Goal: Task Accomplishment & Management: Use online tool/utility

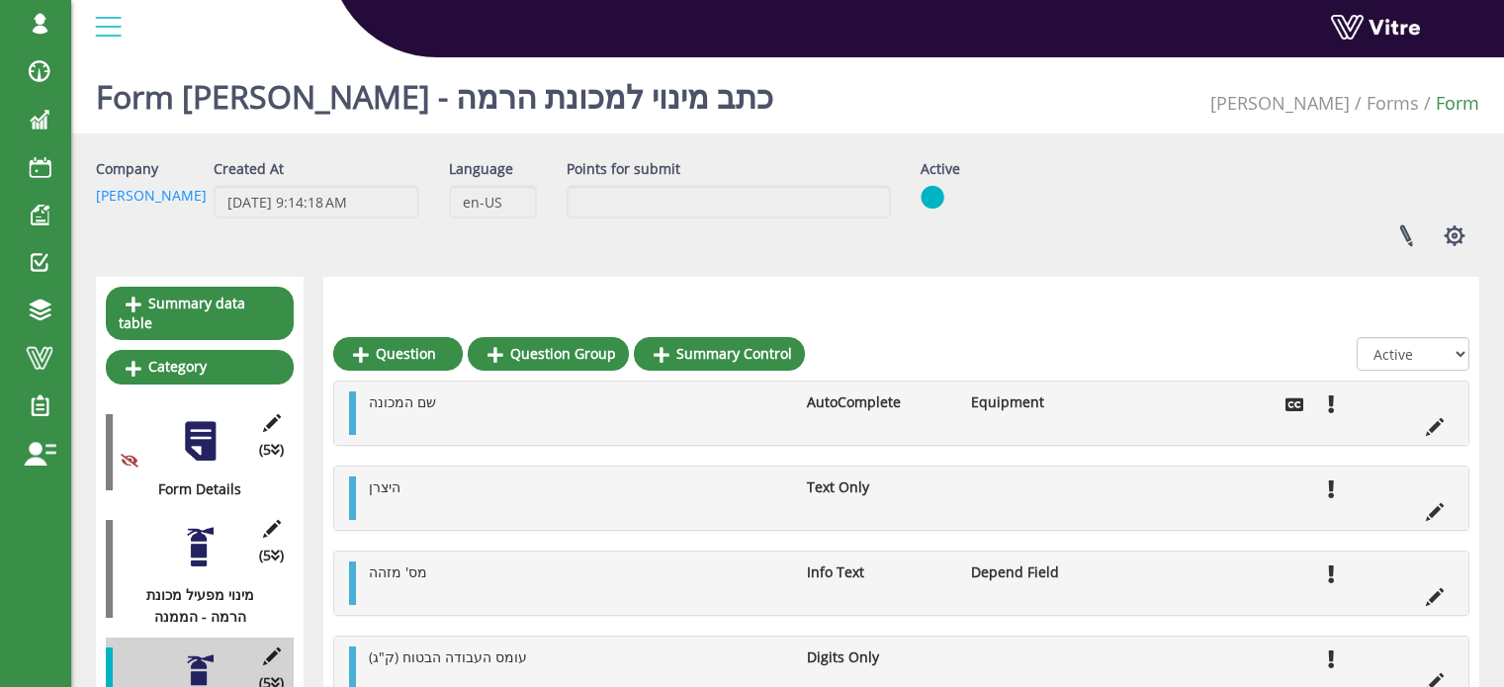
scroll to position [243, 0]
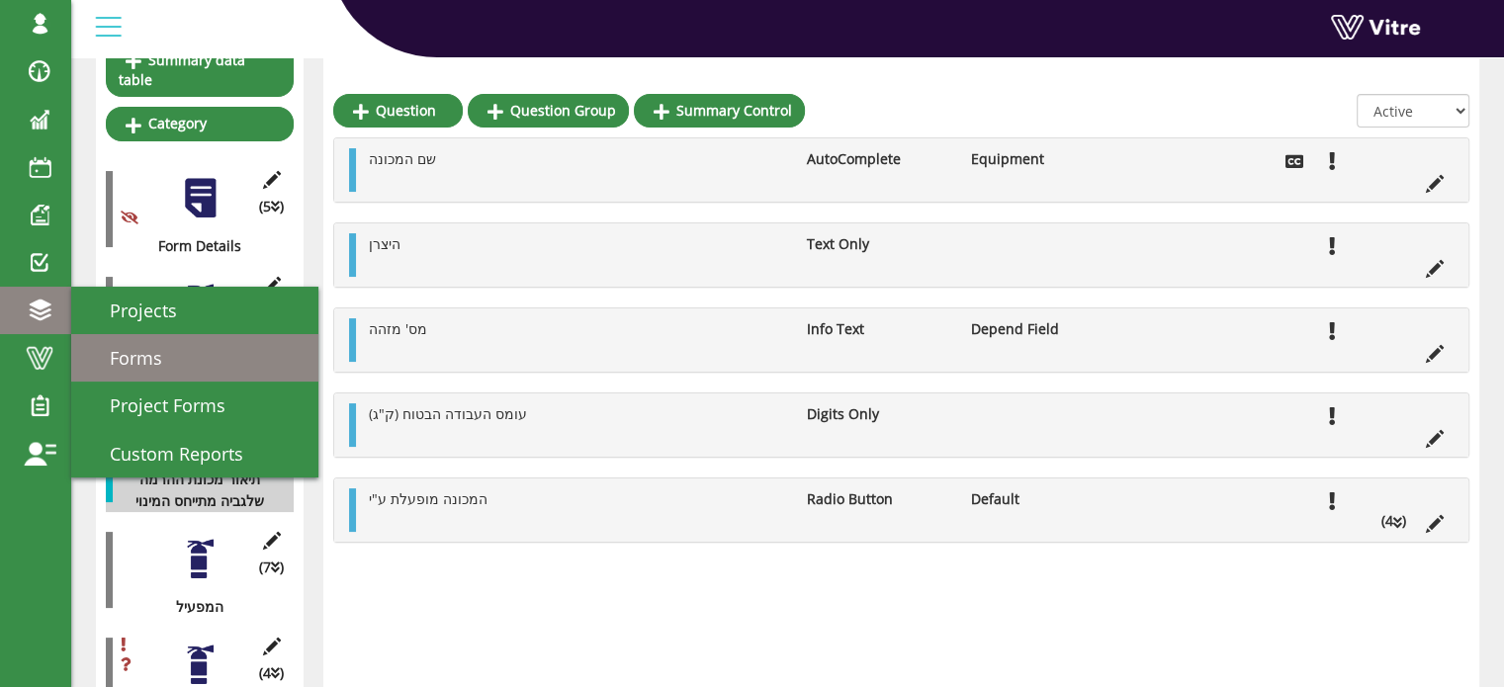
click at [121, 359] on span "Forms" at bounding box center [124, 358] width 76 height 24
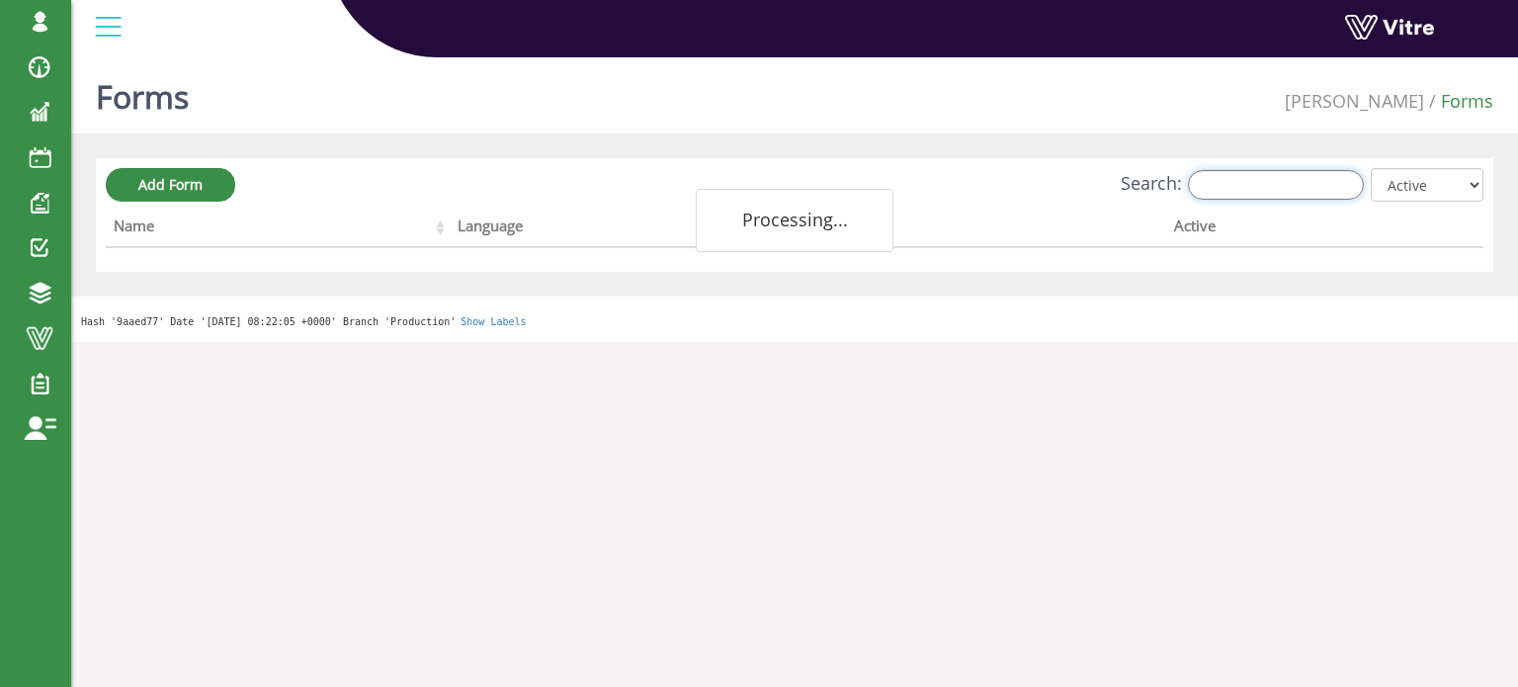
click at [1281, 185] on input "Search:" at bounding box center [1276, 185] width 176 height 30
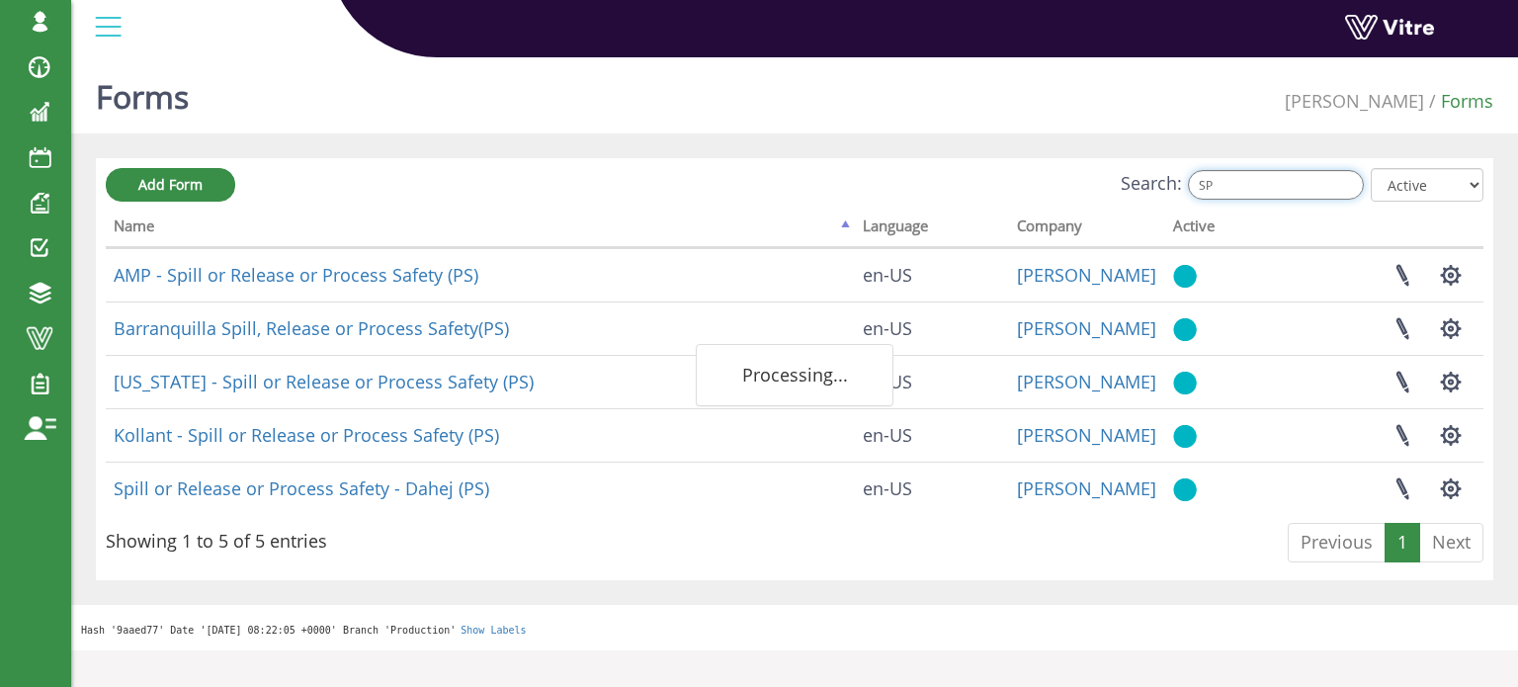
type input "S"
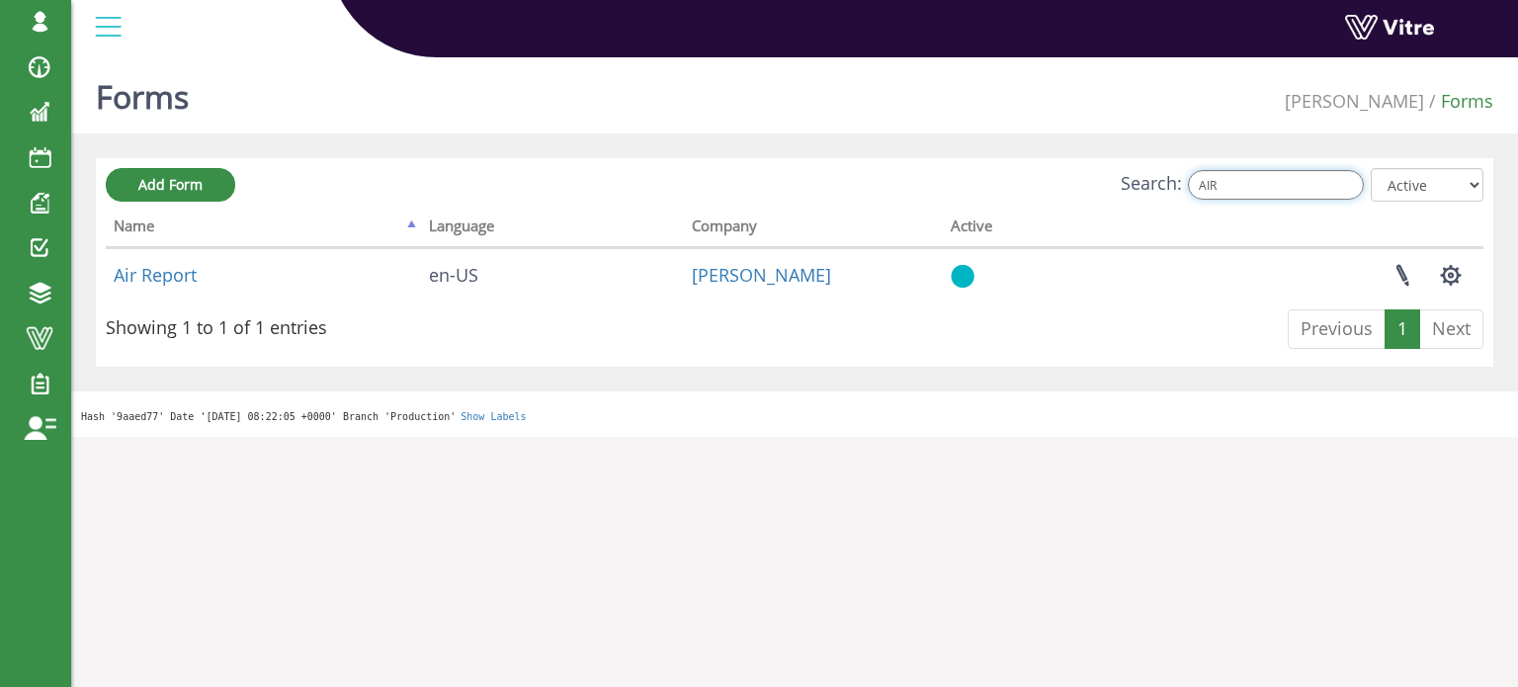
click at [1249, 186] on input "AIR" at bounding box center [1276, 185] width 176 height 30
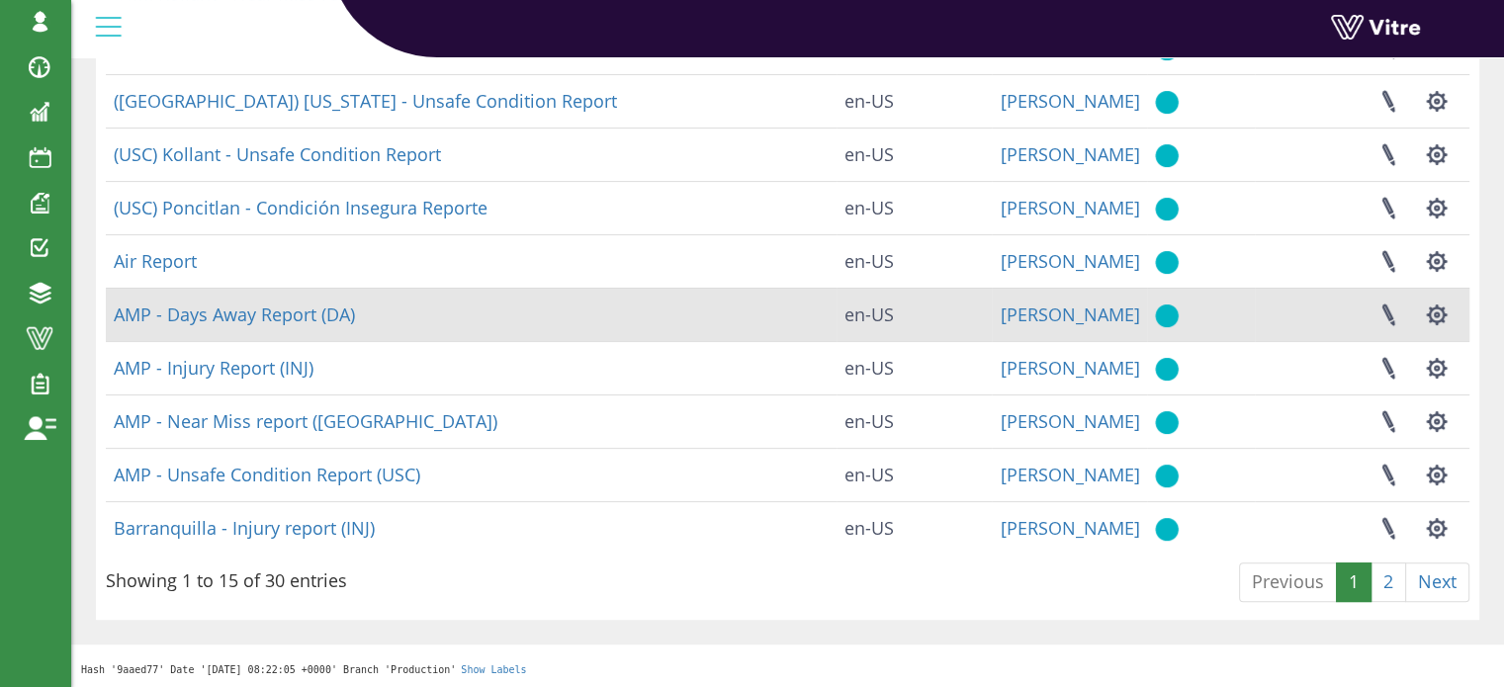
scroll to position [495, 0]
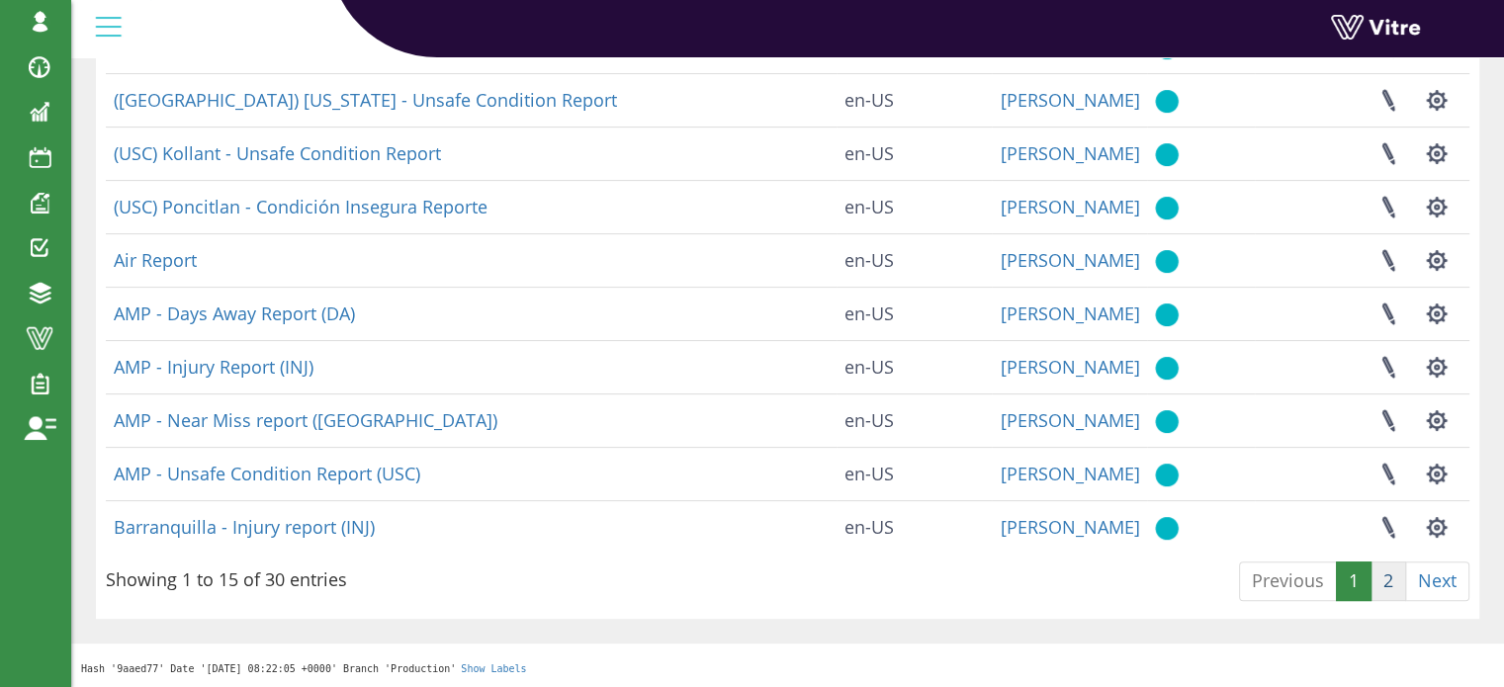
type input "REPORT"
click at [1384, 578] on link "2" at bounding box center [1388, 581] width 36 height 40
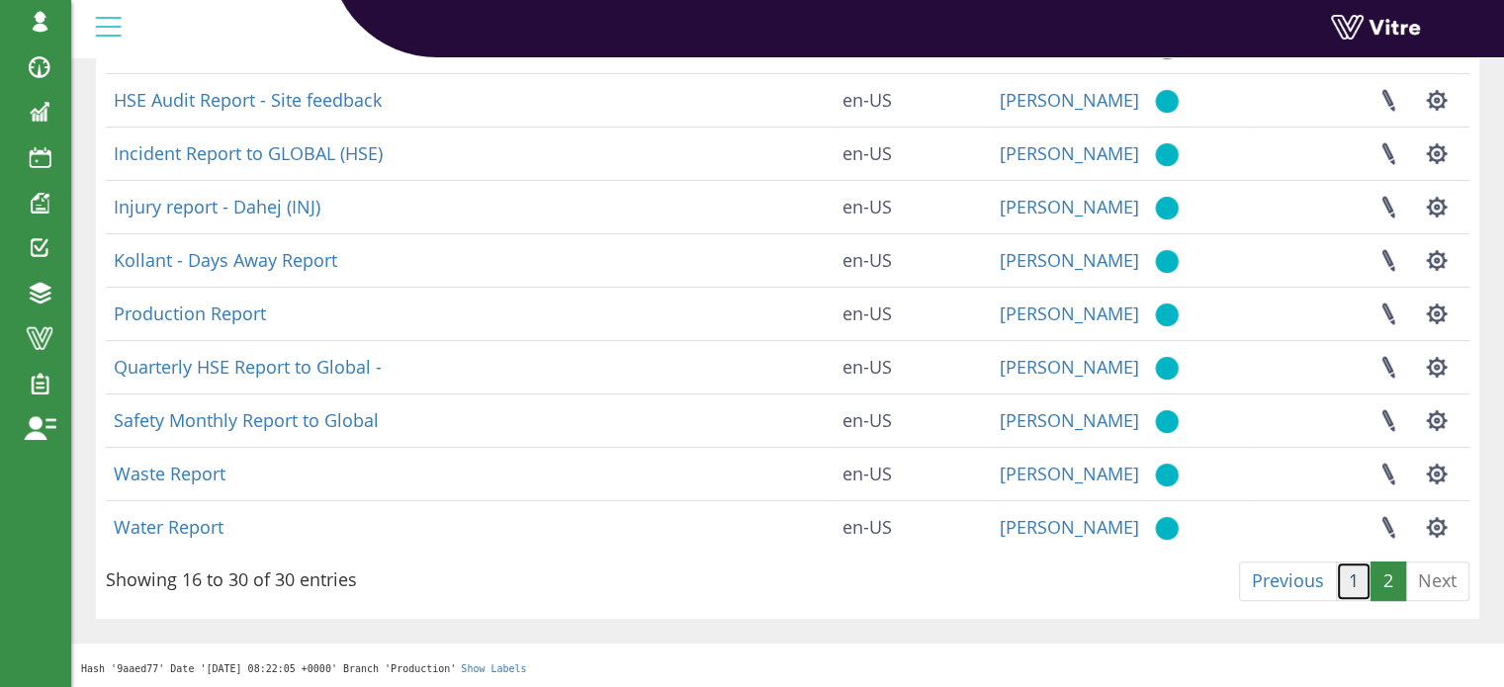
click at [1348, 580] on link "1" at bounding box center [1353, 581] width 36 height 40
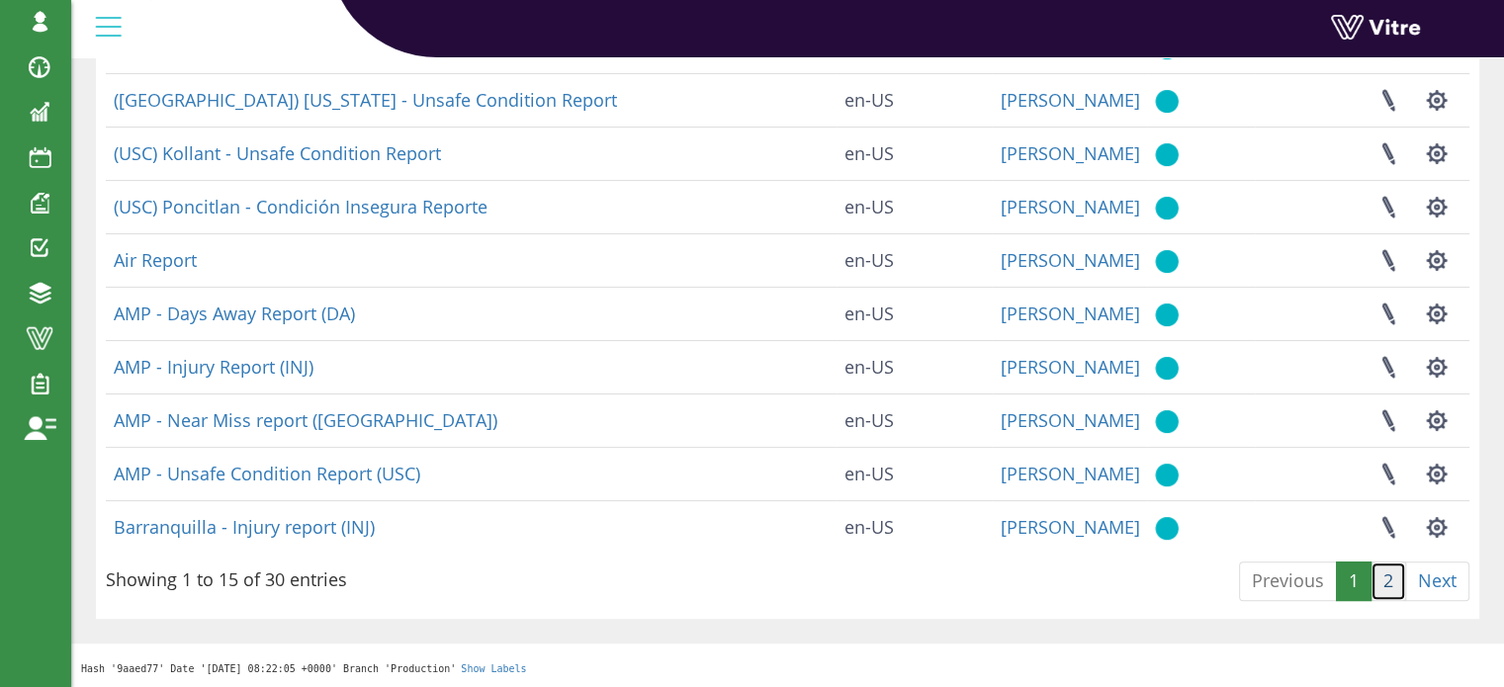
click at [1394, 581] on link "2" at bounding box center [1388, 581] width 36 height 40
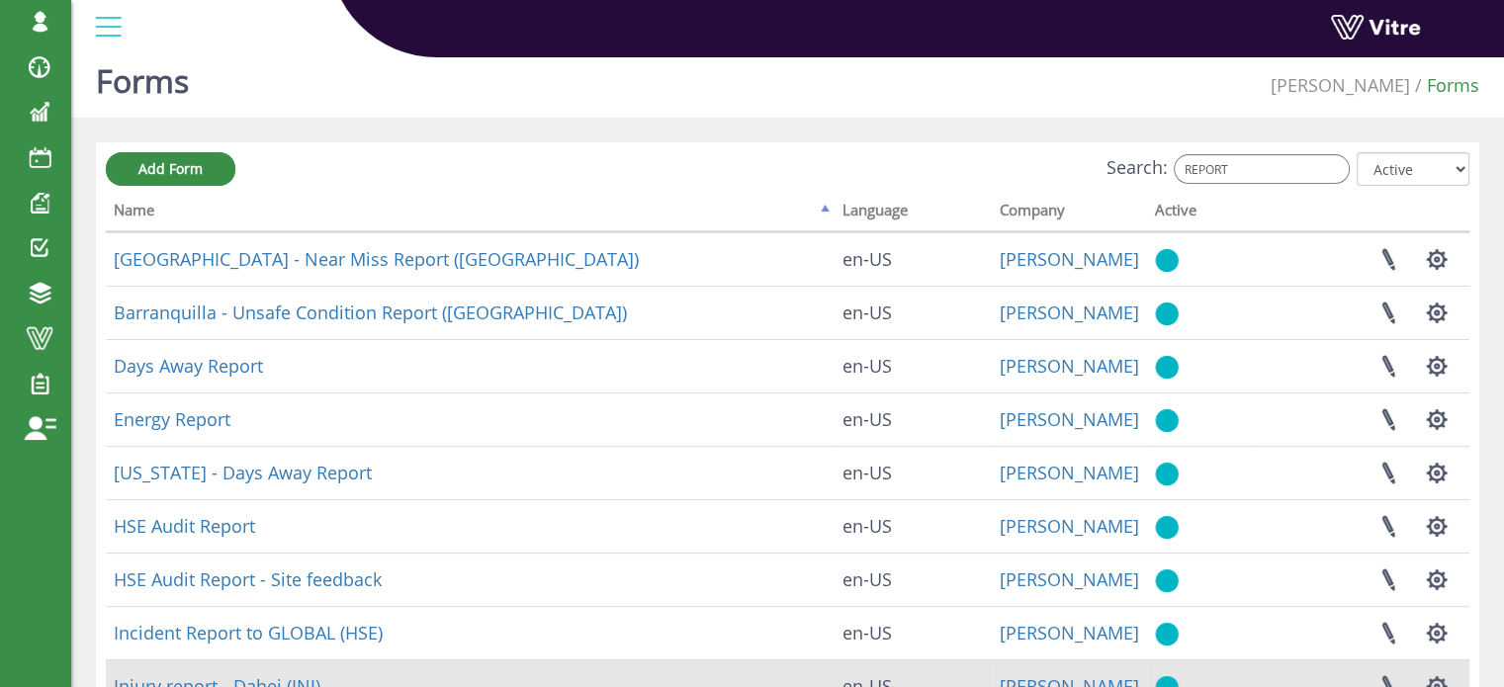
scroll to position [1, 0]
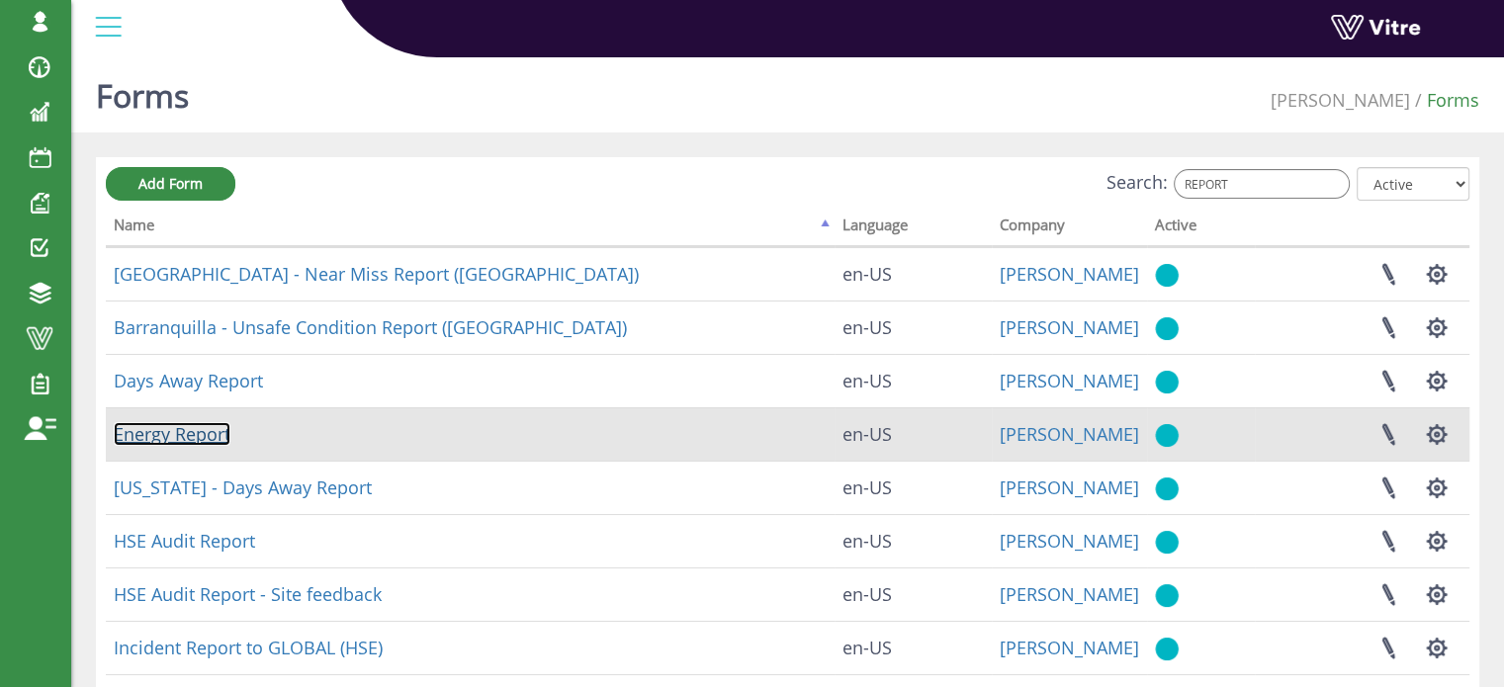
click at [191, 435] on link "Energy Report" at bounding box center [172, 434] width 117 height 24
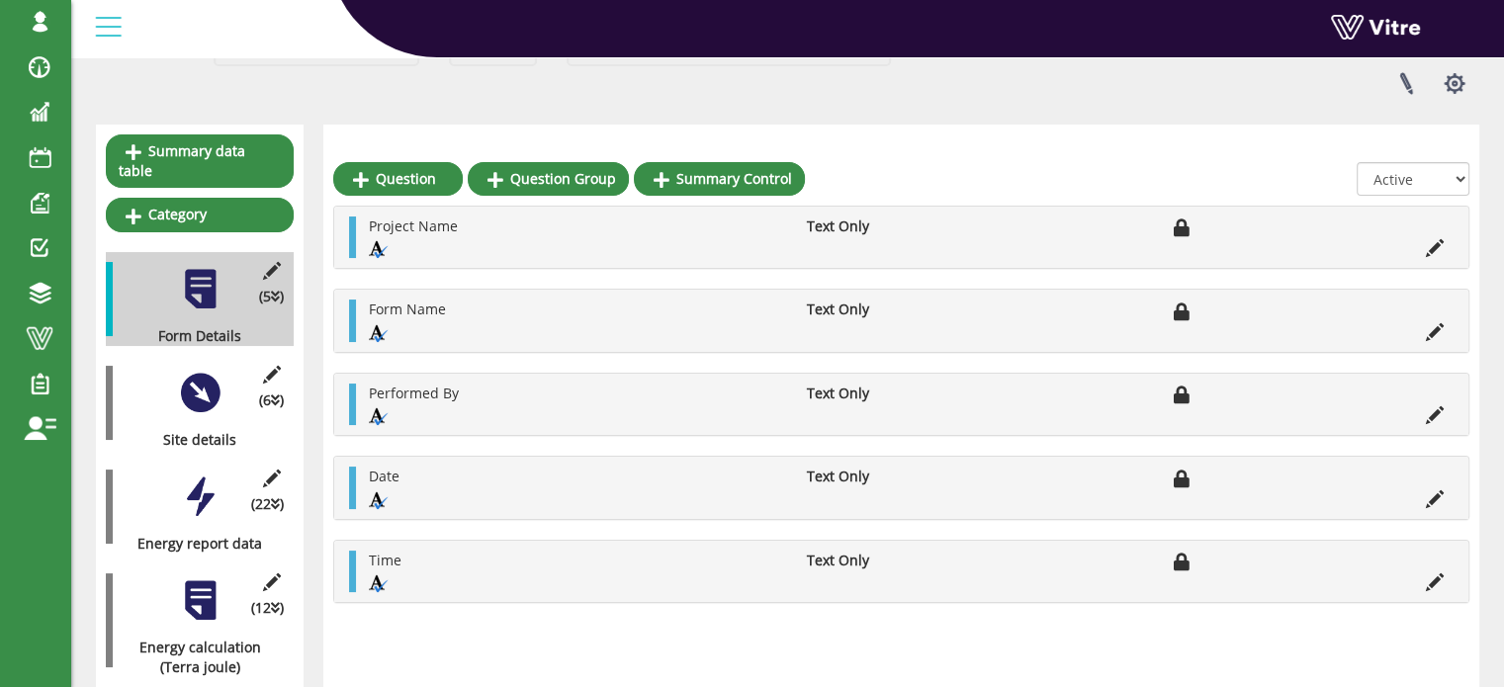
scroll to position [297, 0]
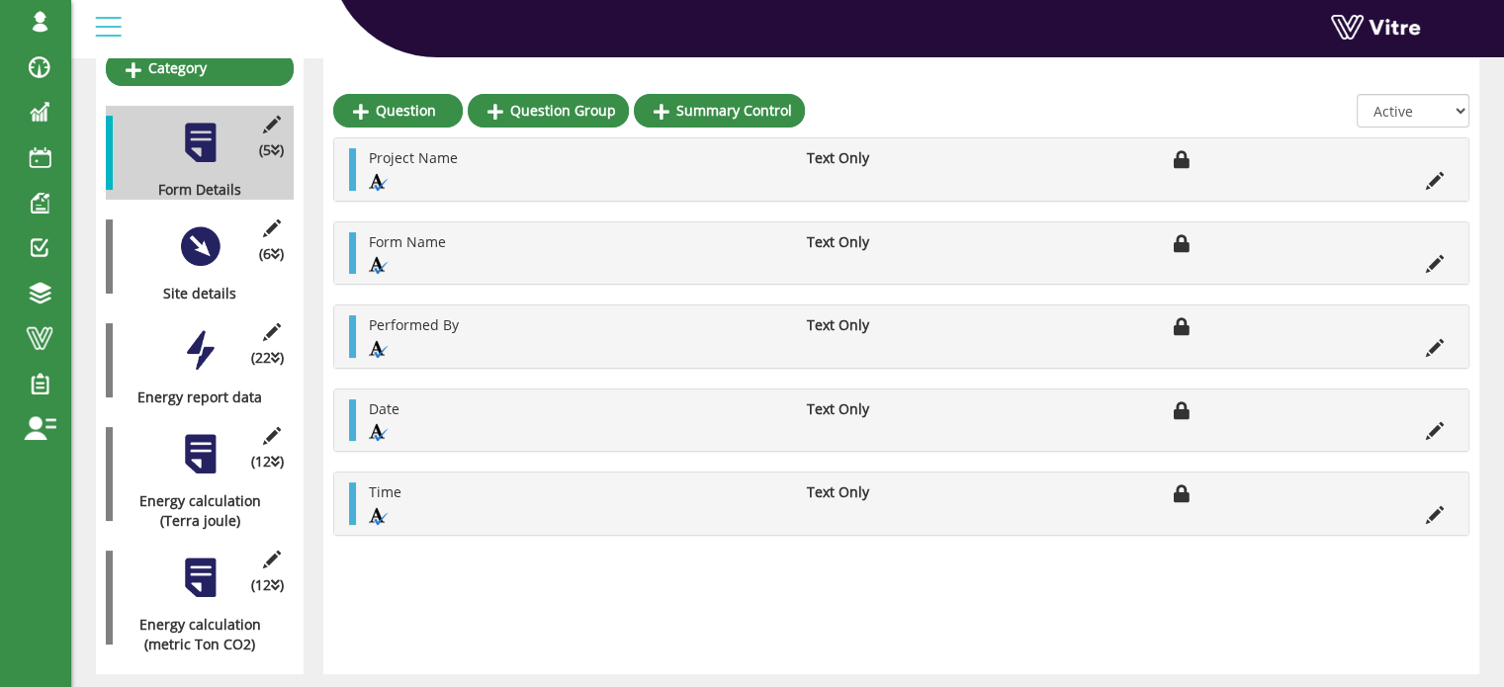
click at [201, 233] on div at bounding box center [200, 246] width 44 height 44
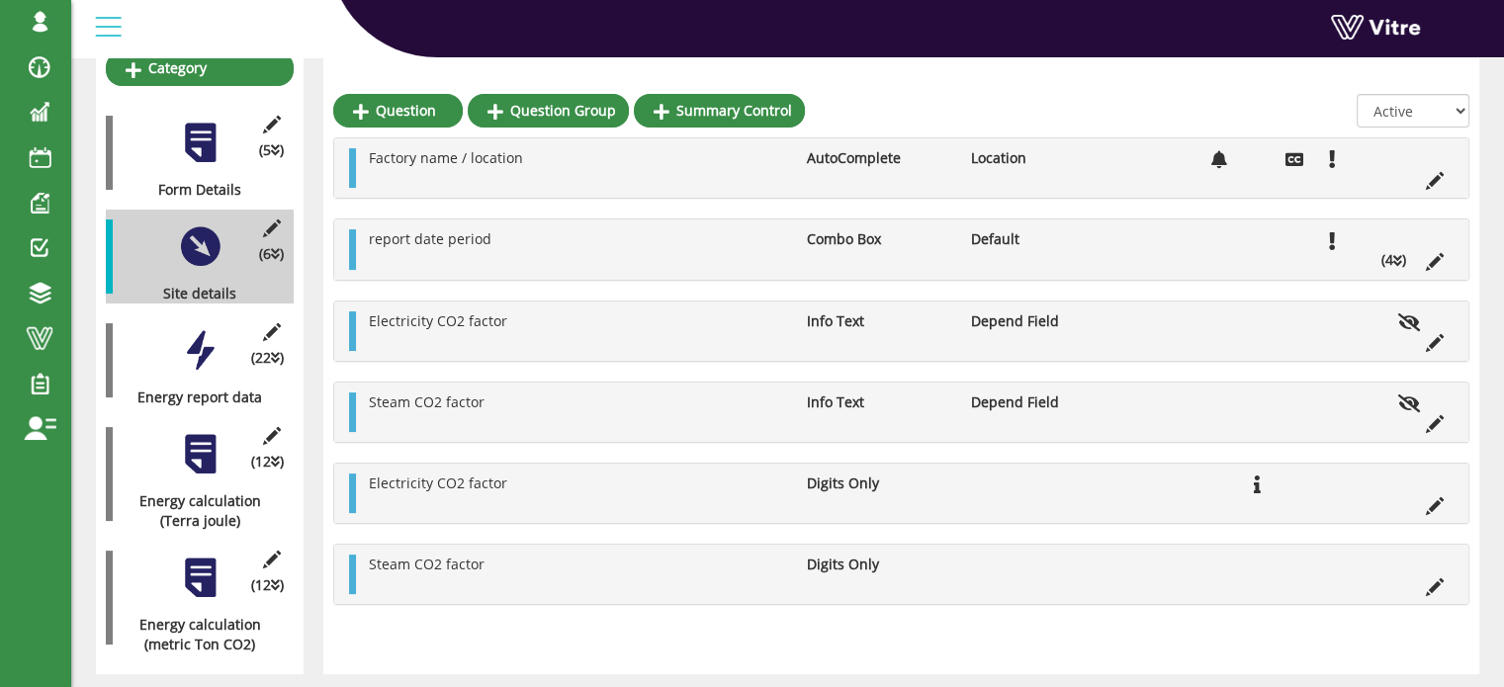
click at [1400, 261] on icon at bounding box center [1397, 261] width 9 height 14
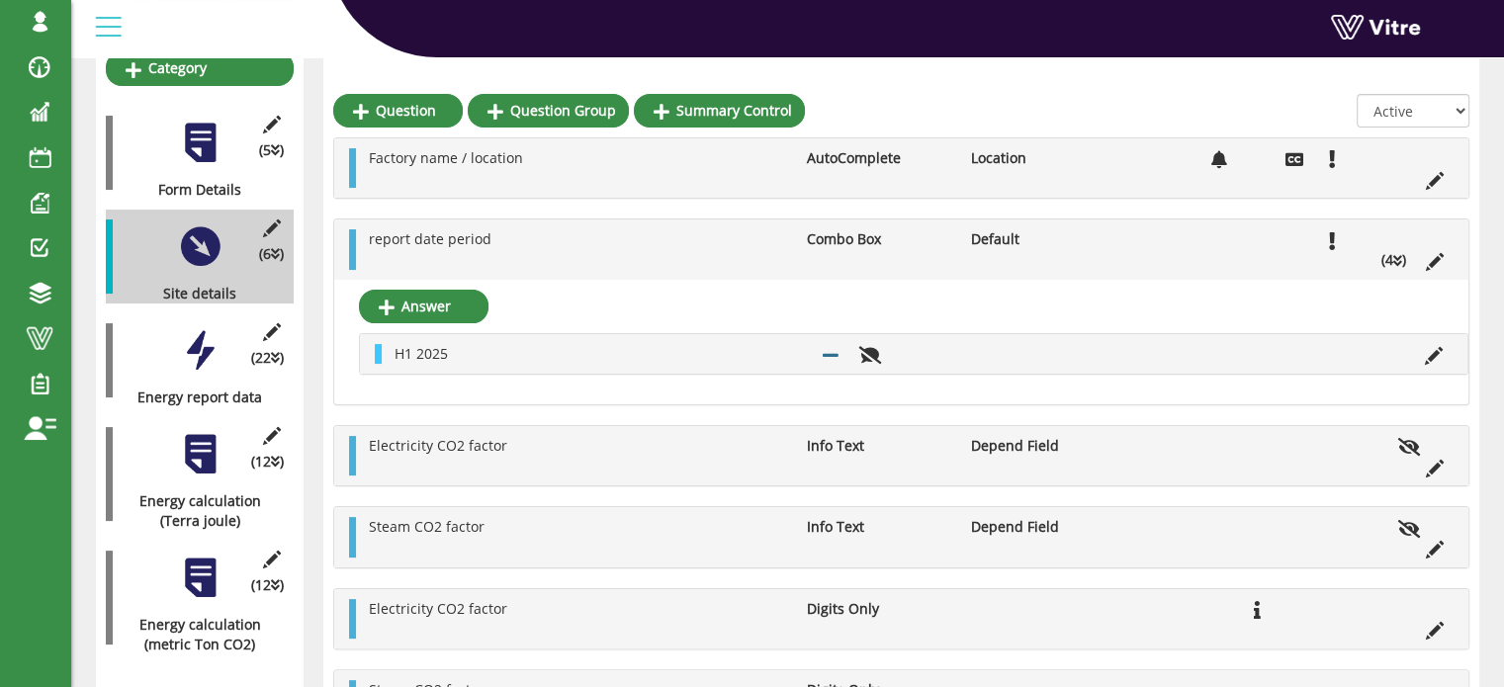
click at [1400, 261] on icon at bounding box center [1397, 261] width 9 height 14
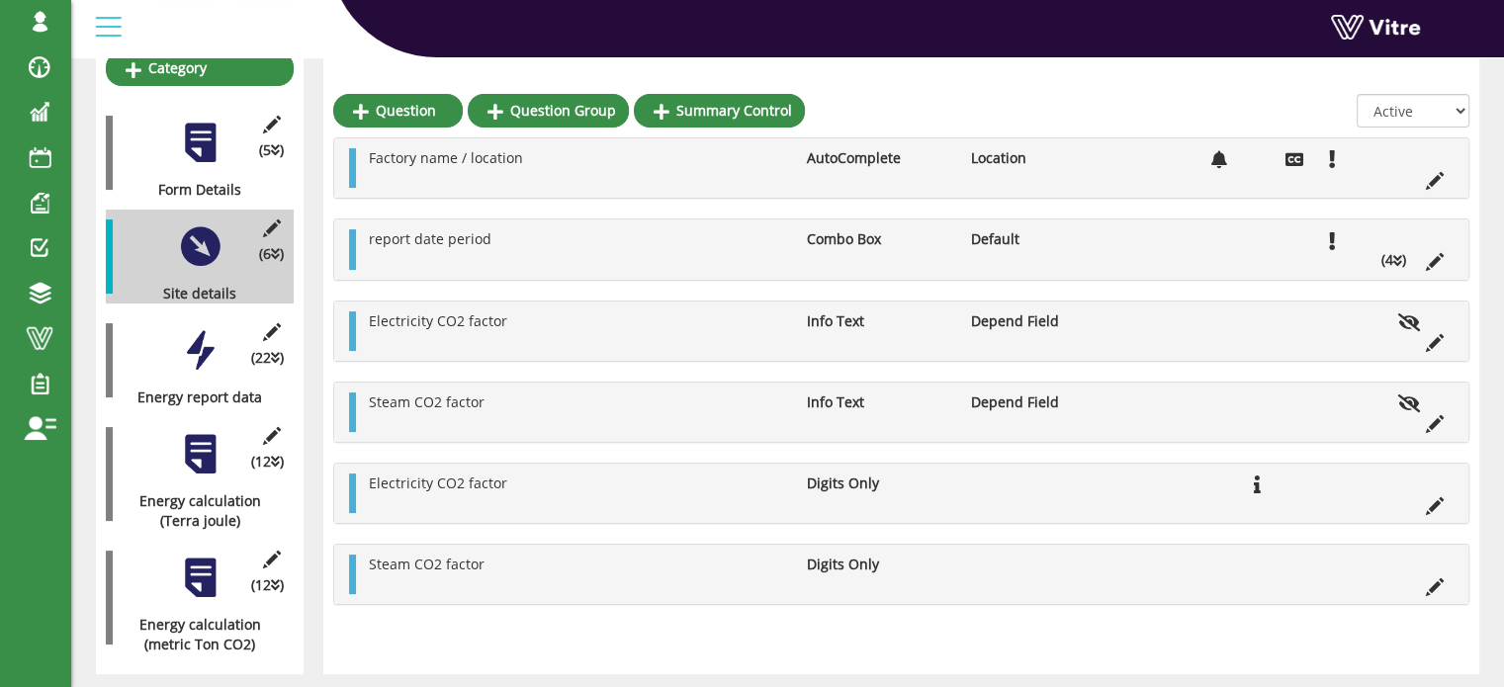
click at [200, 333] on div at bounding box center [200, 350] width 44 height 44
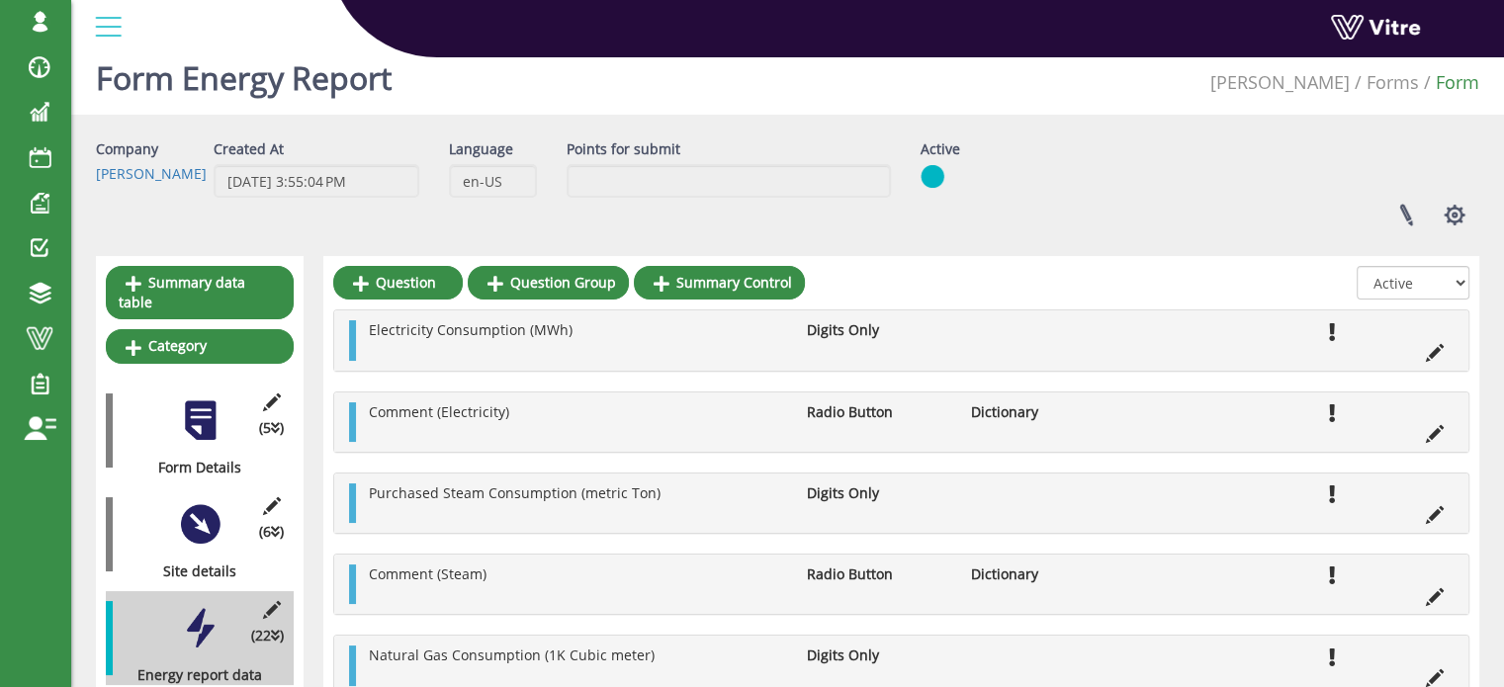
scroll to position [0, 0]
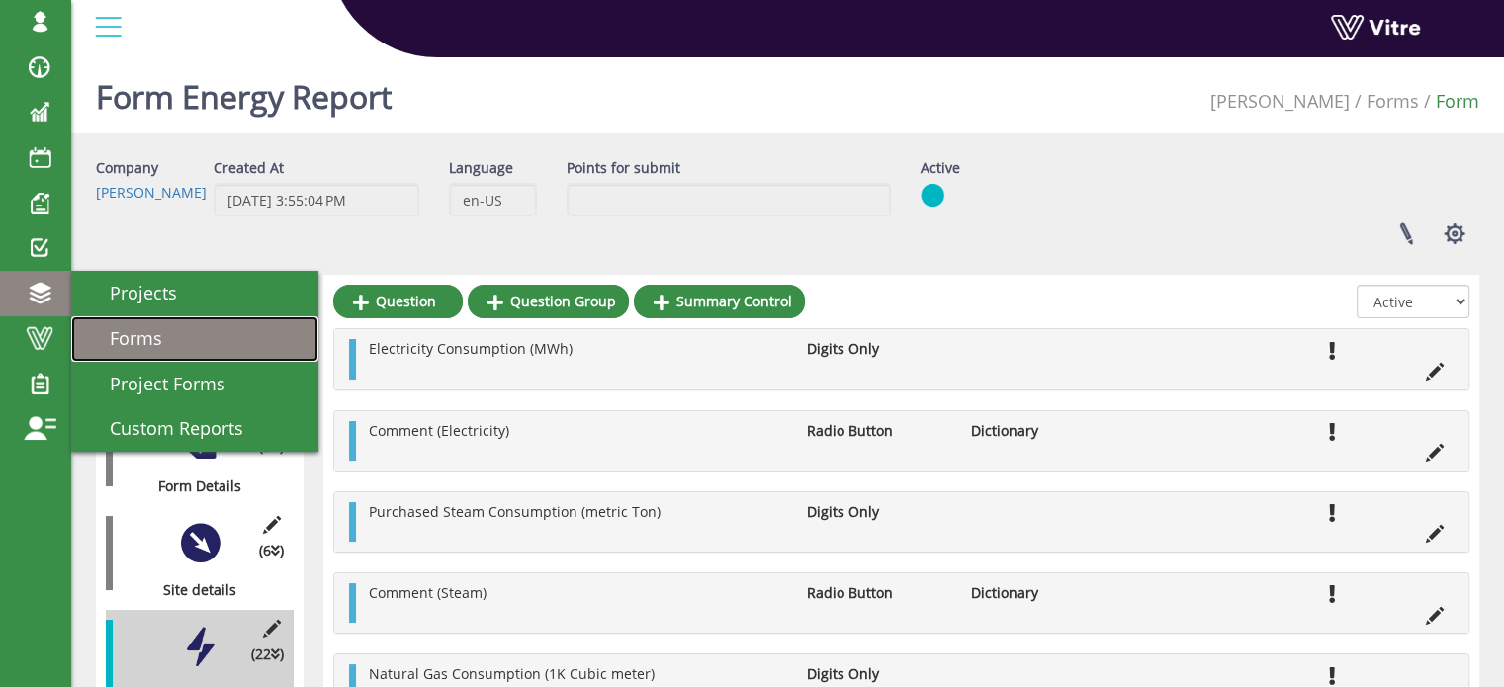
click at [128, 335] on span "Forms" at bounding box center [124, 338] width 76 height 24
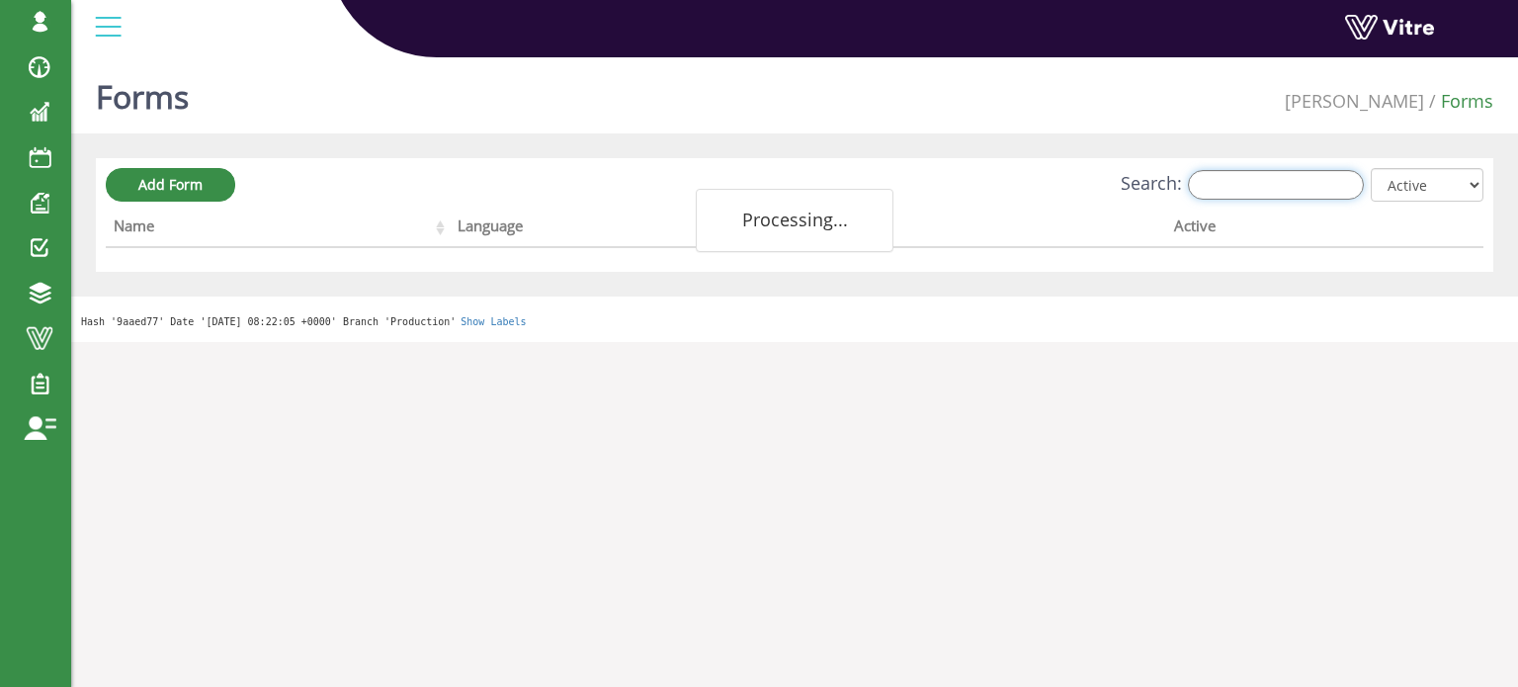
click at [1283, 193] on input "Search:" at bounding box center [1276, 185] width 176 height 30
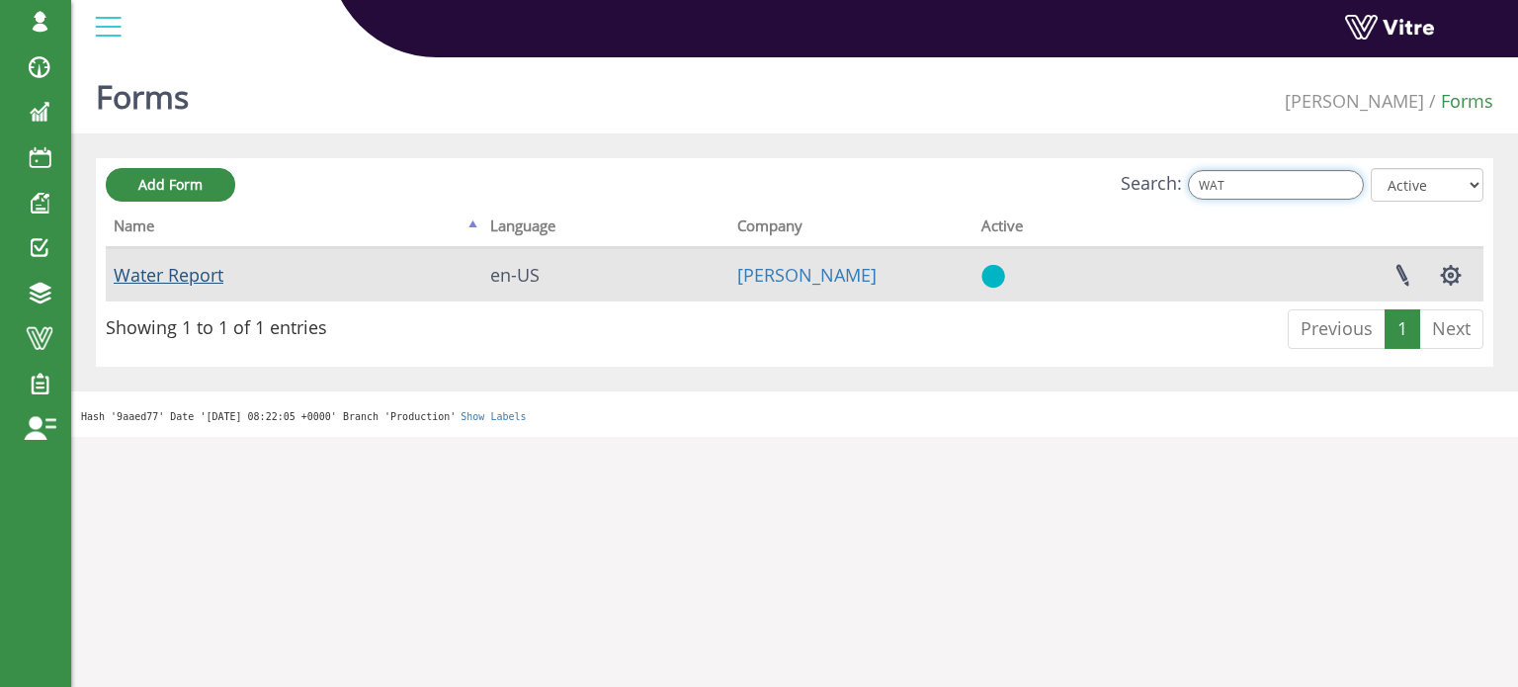
type input "WAT"
click at [191, 273] on link "Water Report" at bounding box center [169, 275] width 110 height 24
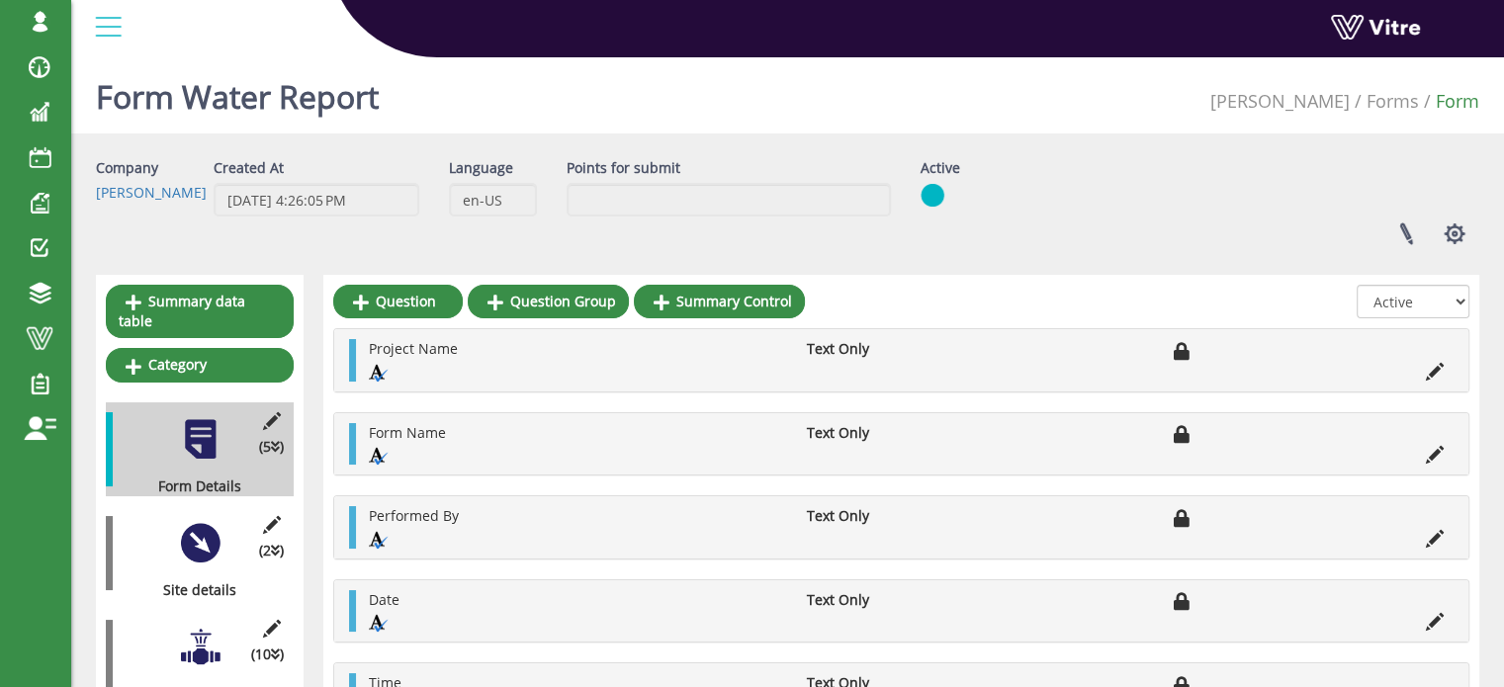
click at [202, 533] on div at bounding box center [200, 543] width 44 height 44
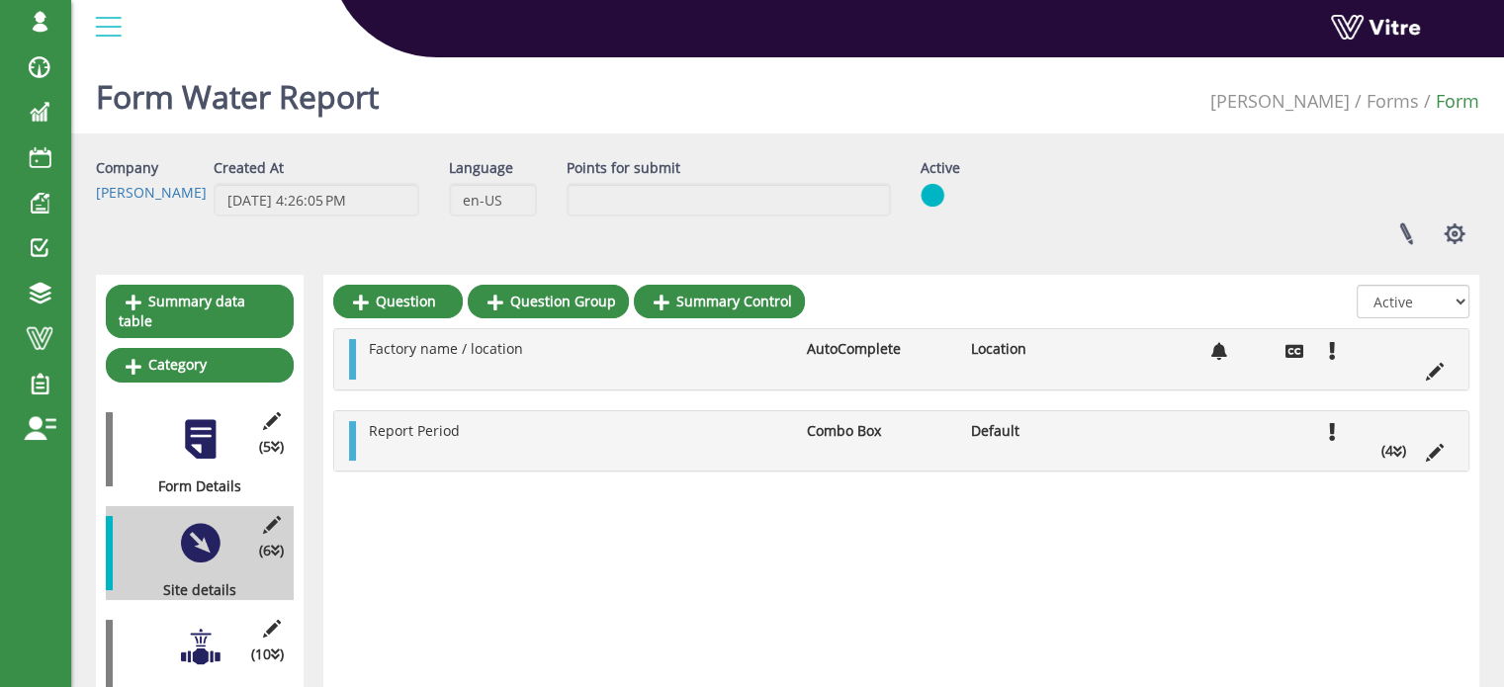
click at [198, 625] on div at bounding box center [200, 647] width 44 height 44
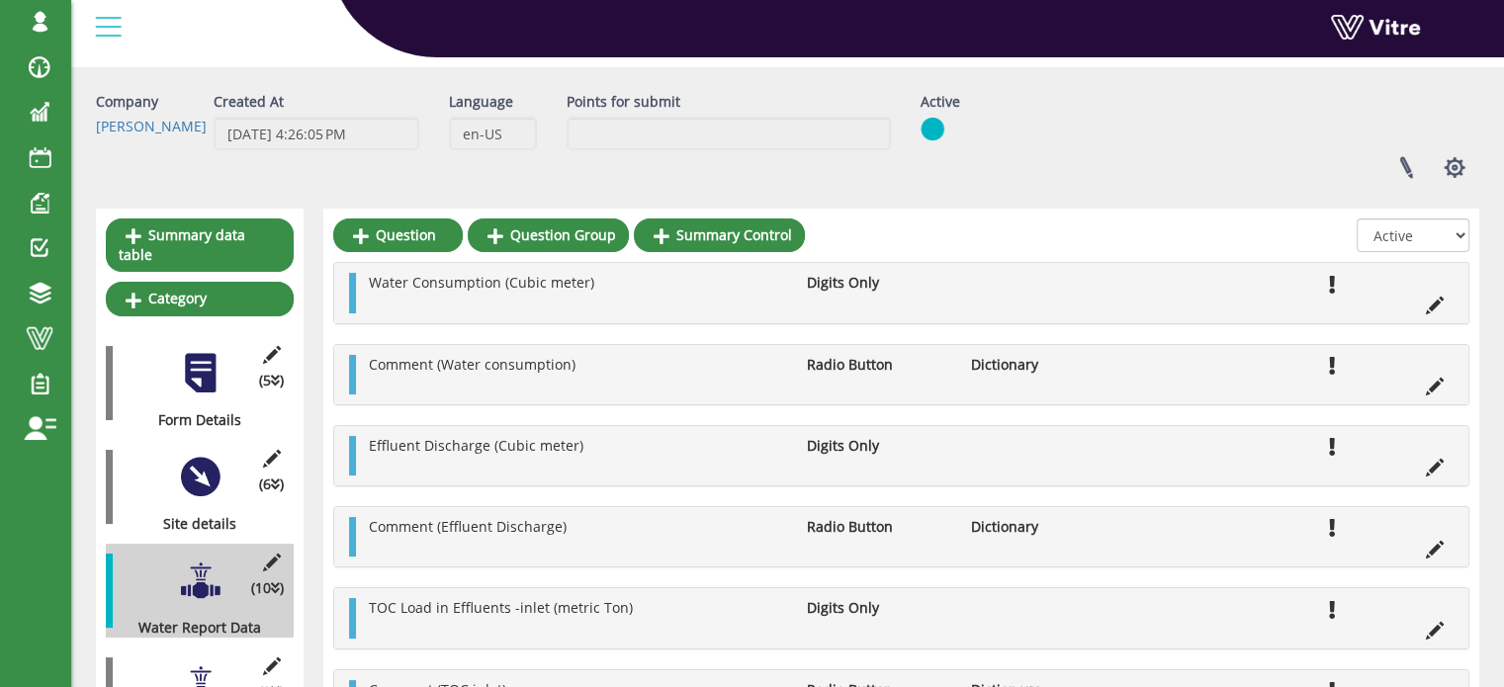
scroll to position [198, 0]
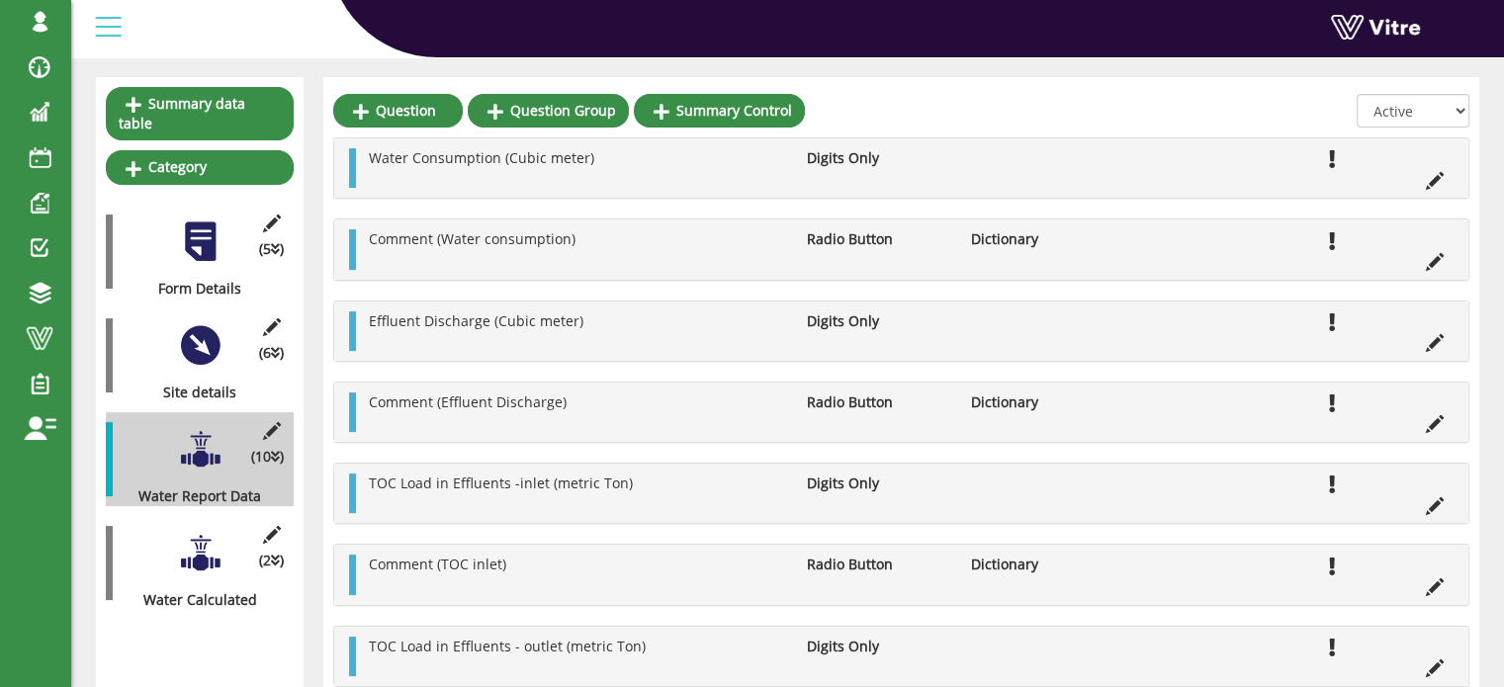
click at [194, 537] on div at bounding box center [200, 553] width 44 height 44
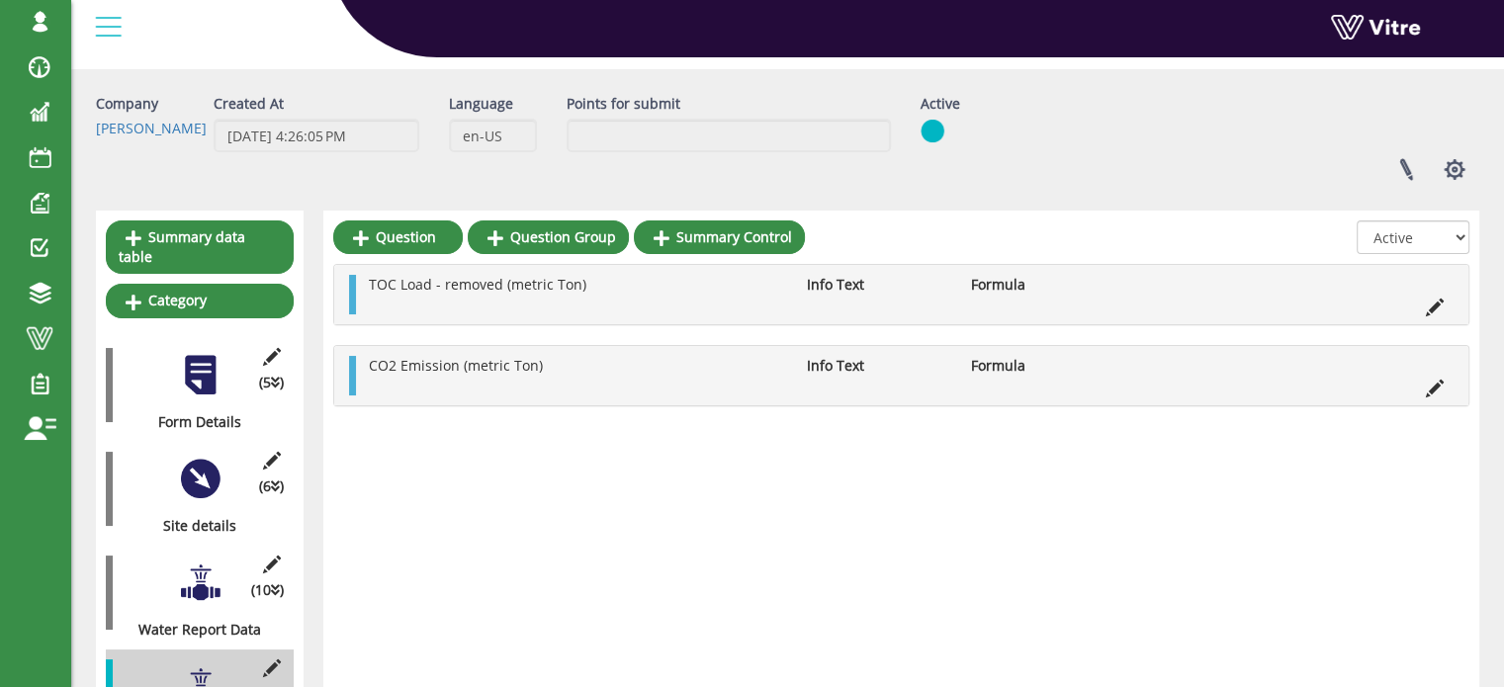
scroll to position [190, 0]
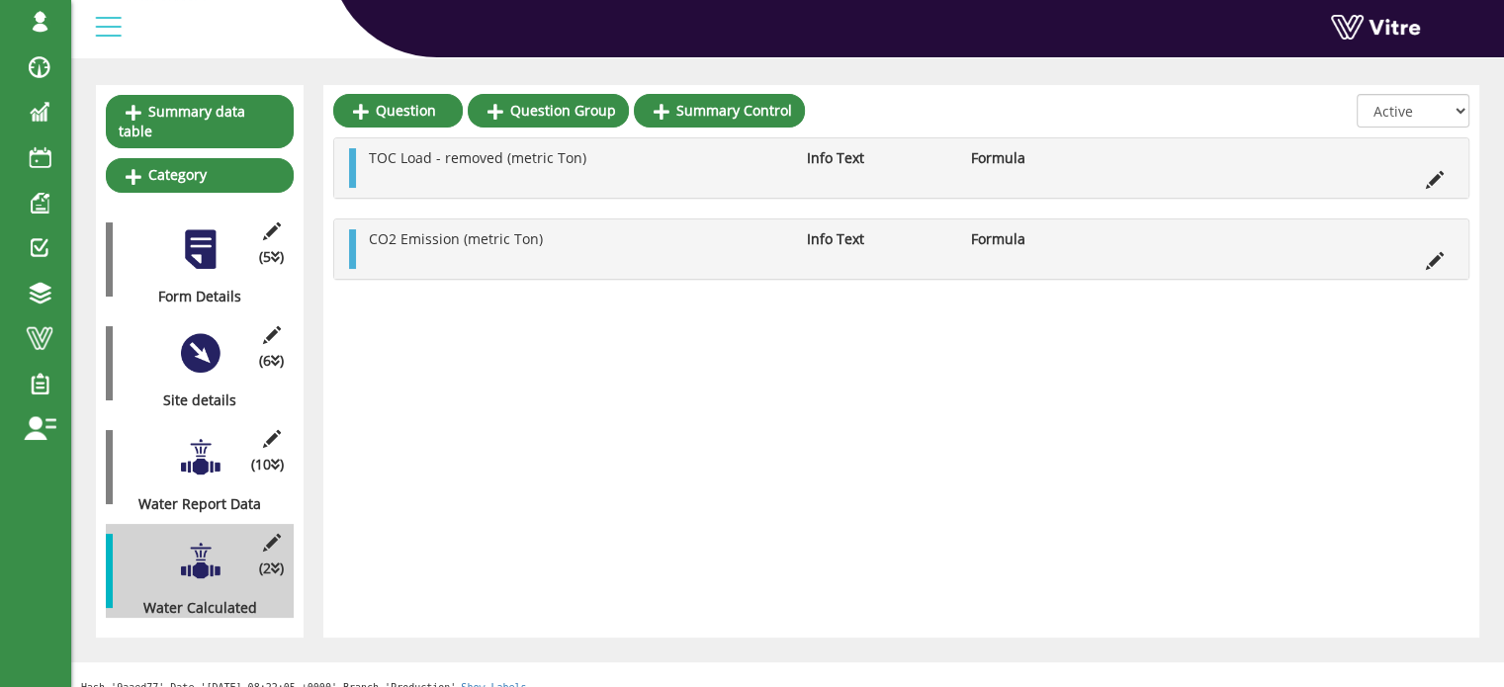
click at [207, 439] on div at bounding box center [200, 457] width 44 height 44
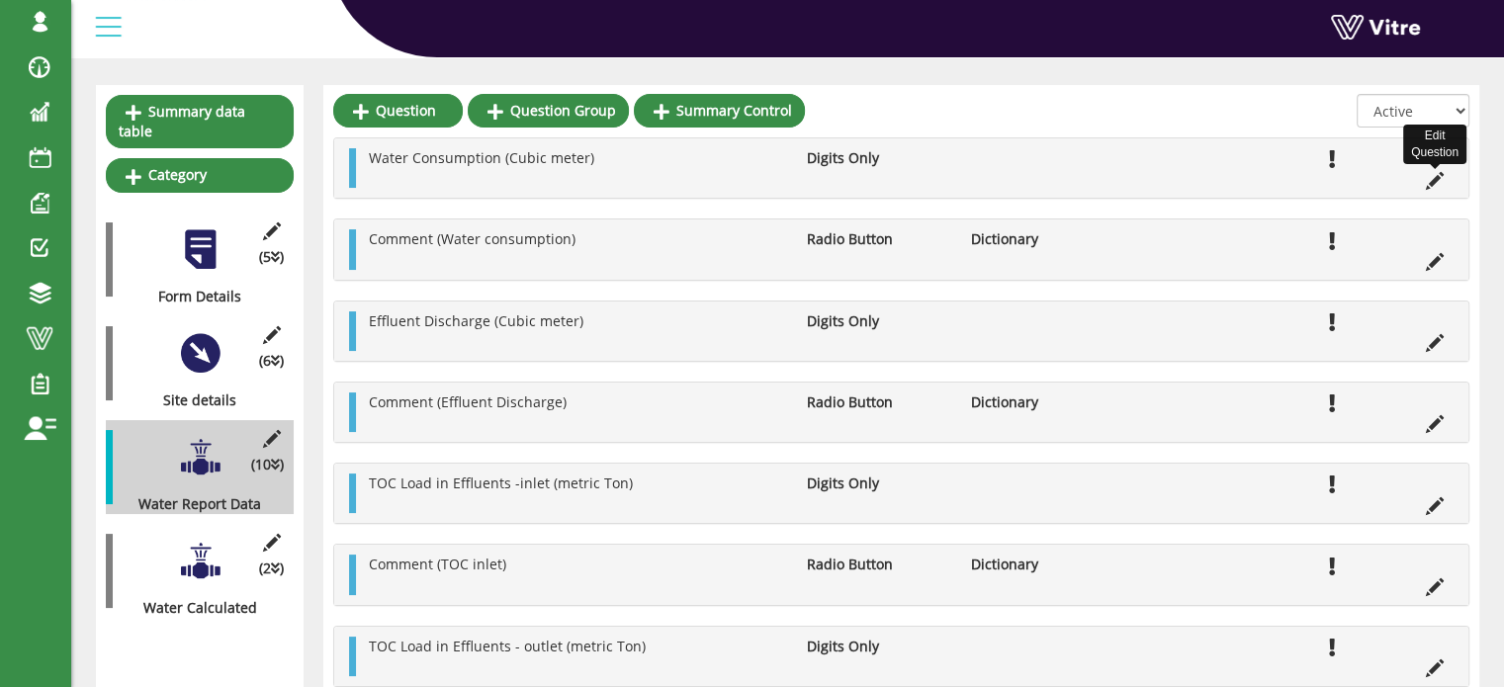
click at [1428, 181] on icon at bounding box center [1434, 181] width 18 height 18
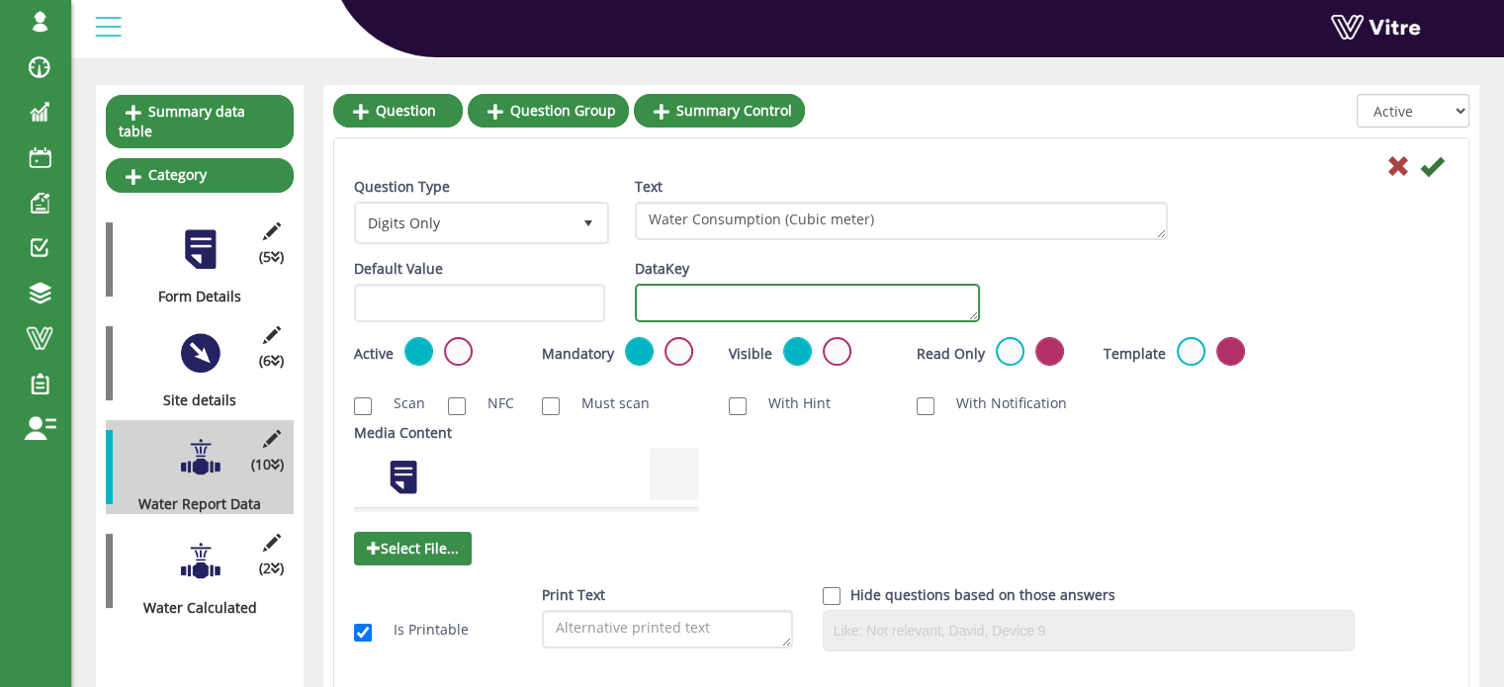
click at [721, 297] on textarea "DataKey" at bounding box center [807, 303] width 345 height 39
type textarea "Waterconsumption"
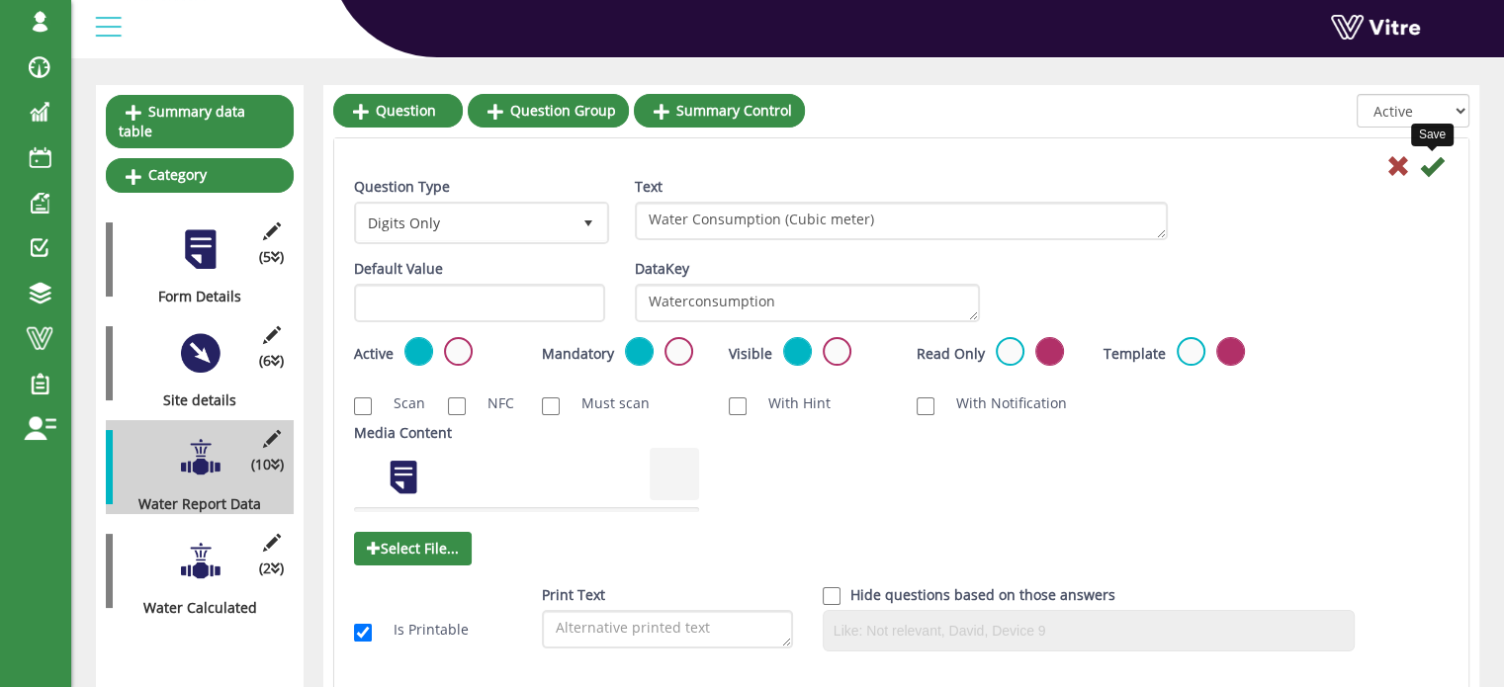
click at [1429, 174] on icon at bounding box center [1432, 166] width 24 height 24
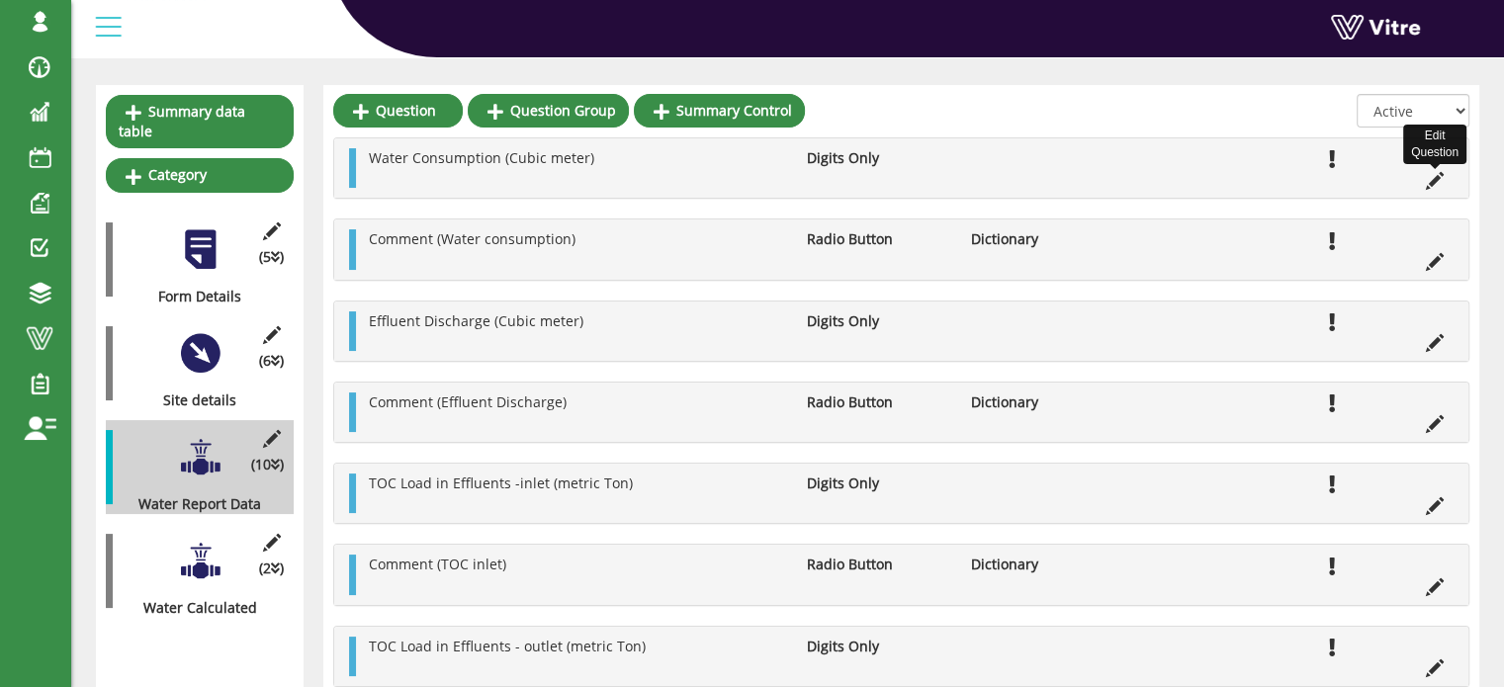
click at [1431, 184] on icon at bounding box center [1434, 181] width 18 height 18
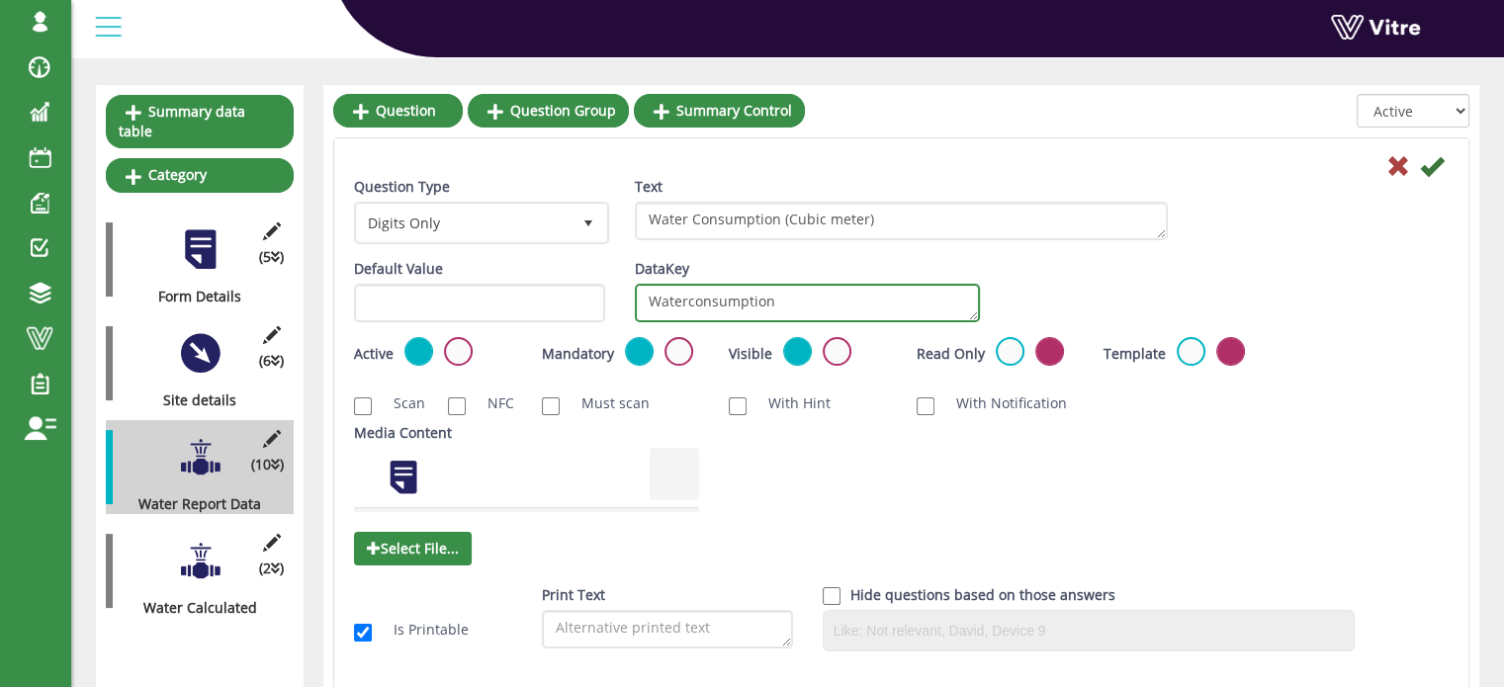
click at [797, 301] on textarea "Waterconsumption" at bounding box center [807, 303] width 345 height 39
click at [1397, 165] on icon at bounding box center [1398, 166] width 24 height 24
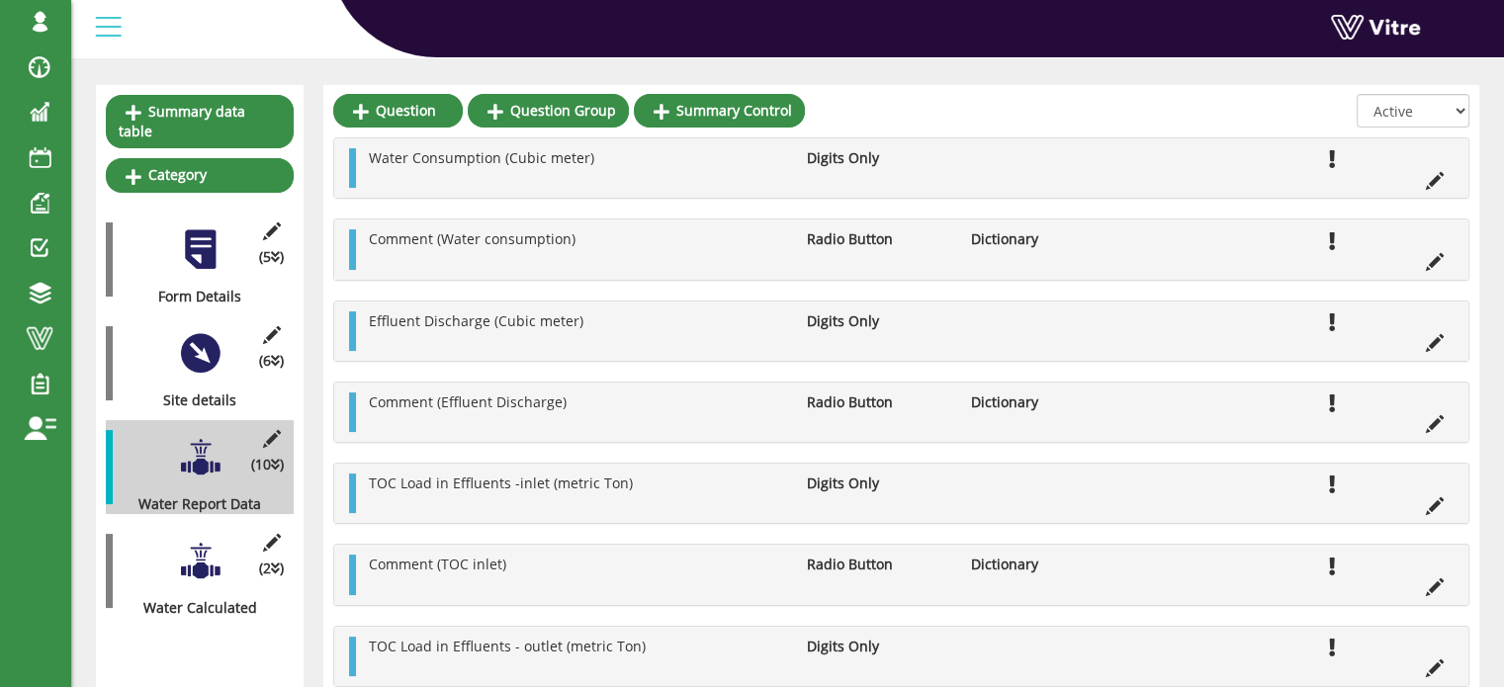
click at [198, 346] on div at bounding box center [200, 353] width 44 height 44
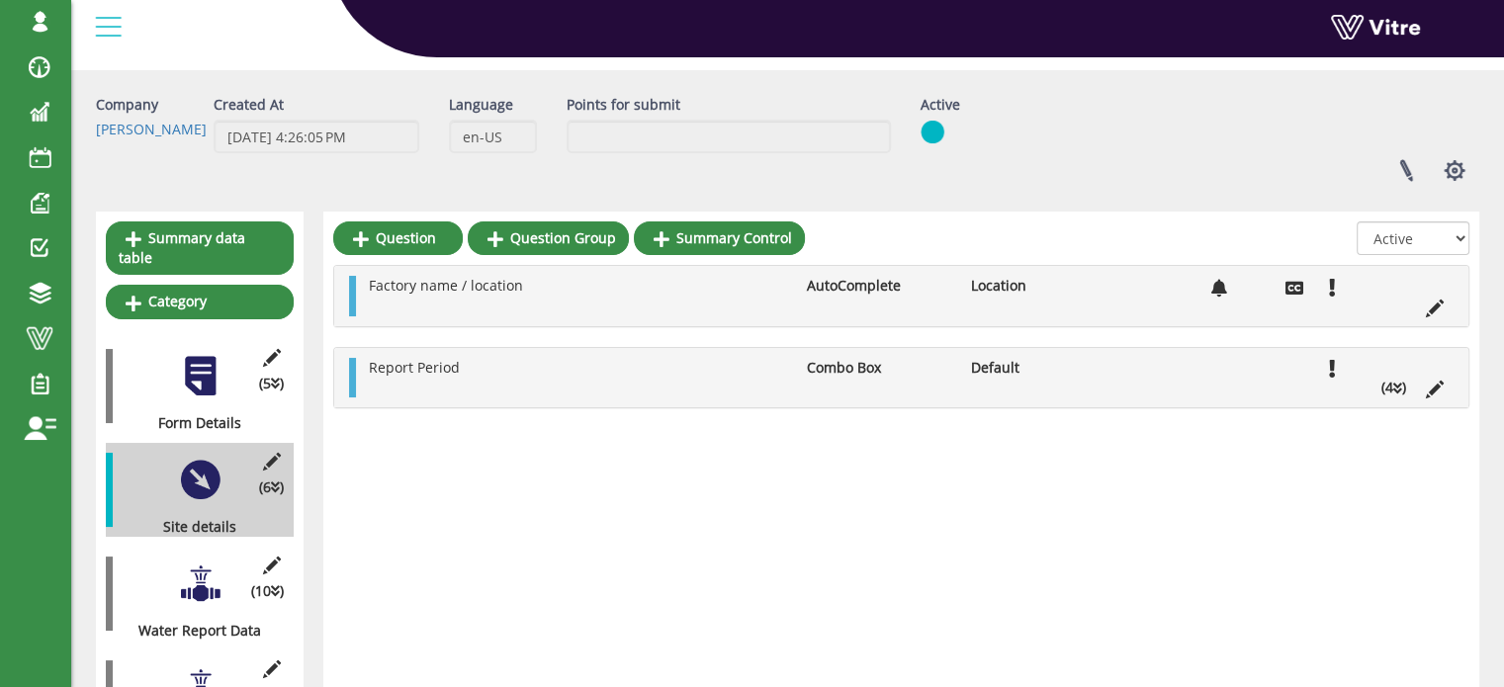
scroll to position [0, 0]
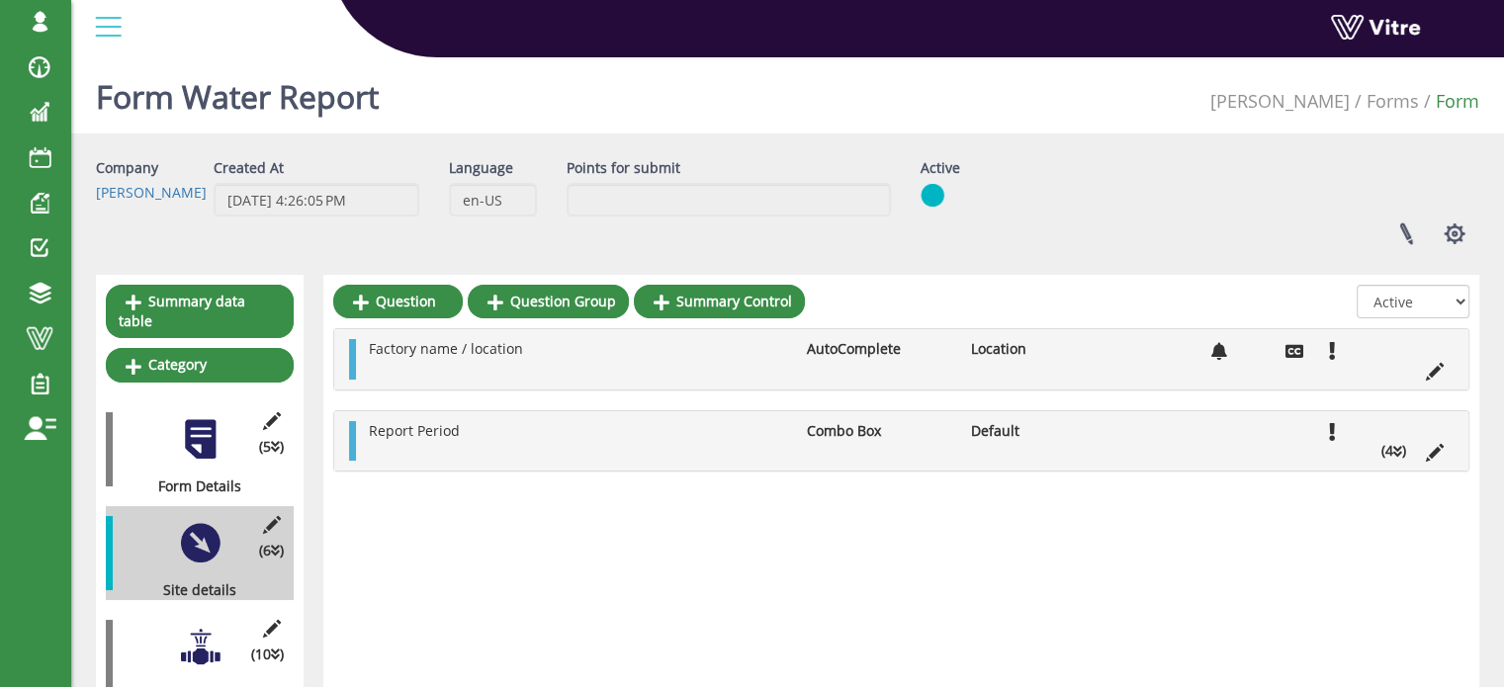
click at [1396, 450] on icon at bounding box center [1397, 452] width 9 height 14
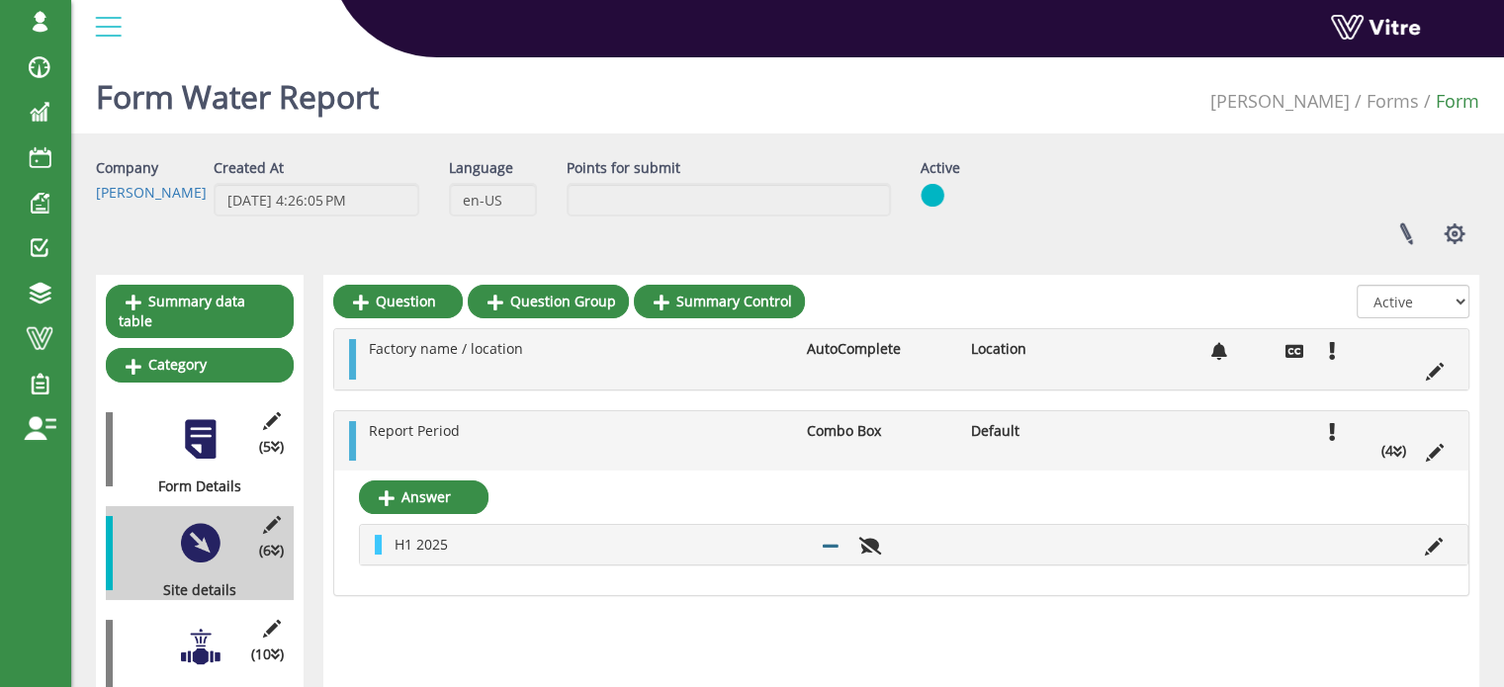
click at [1398, 454] on icon at bounding box center [1397, 452] width 9 height 14
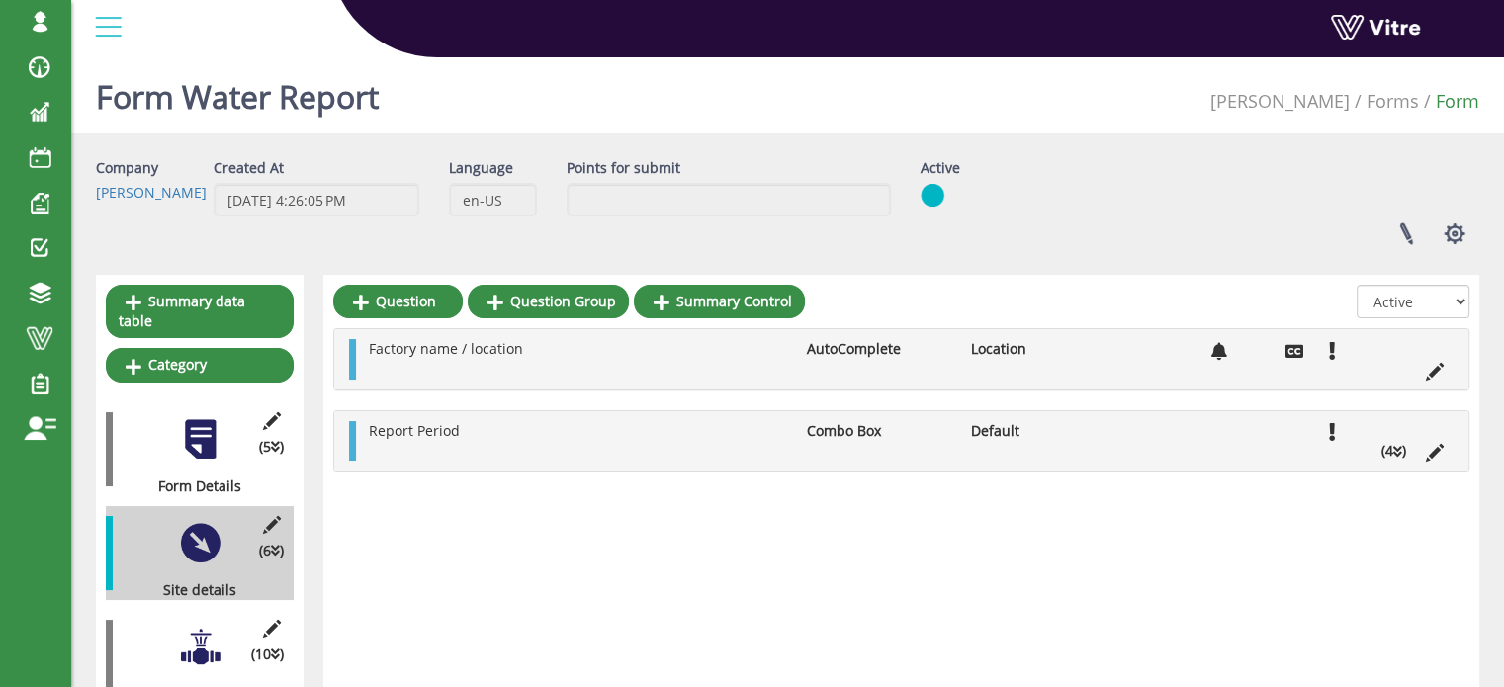
click at [206, 625] on div at bounding box center [200, 647] width 44 height 44
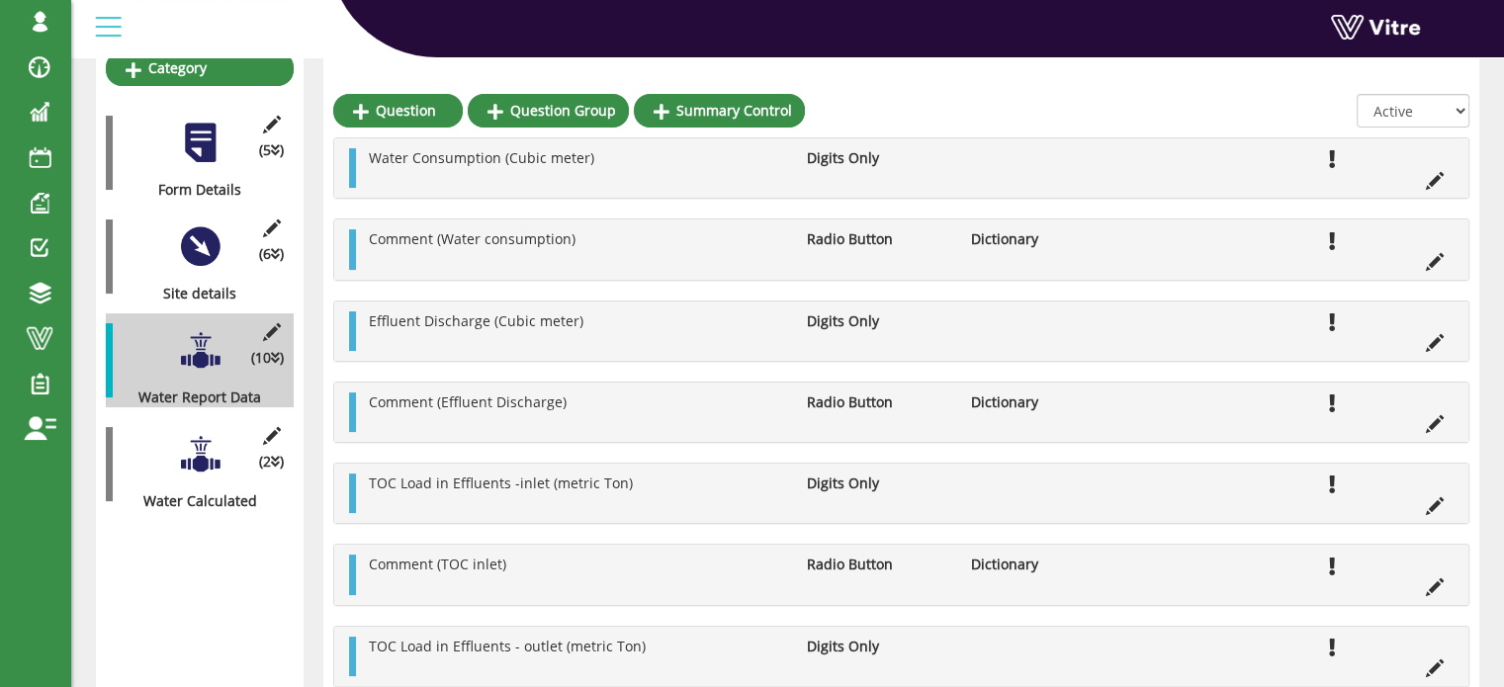
click at [203, 438] on div at bounding box center [200, 454] width 44 height 44
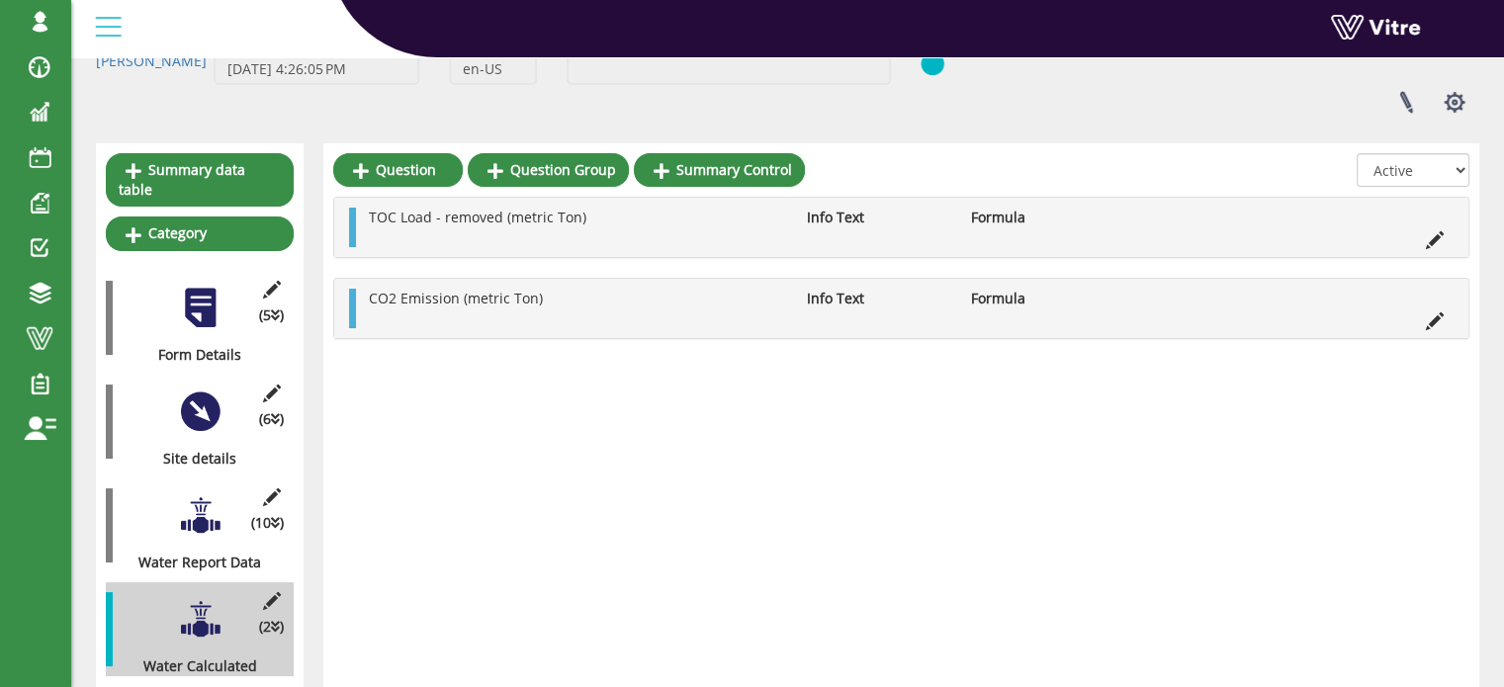
scroll to position [190, 0]
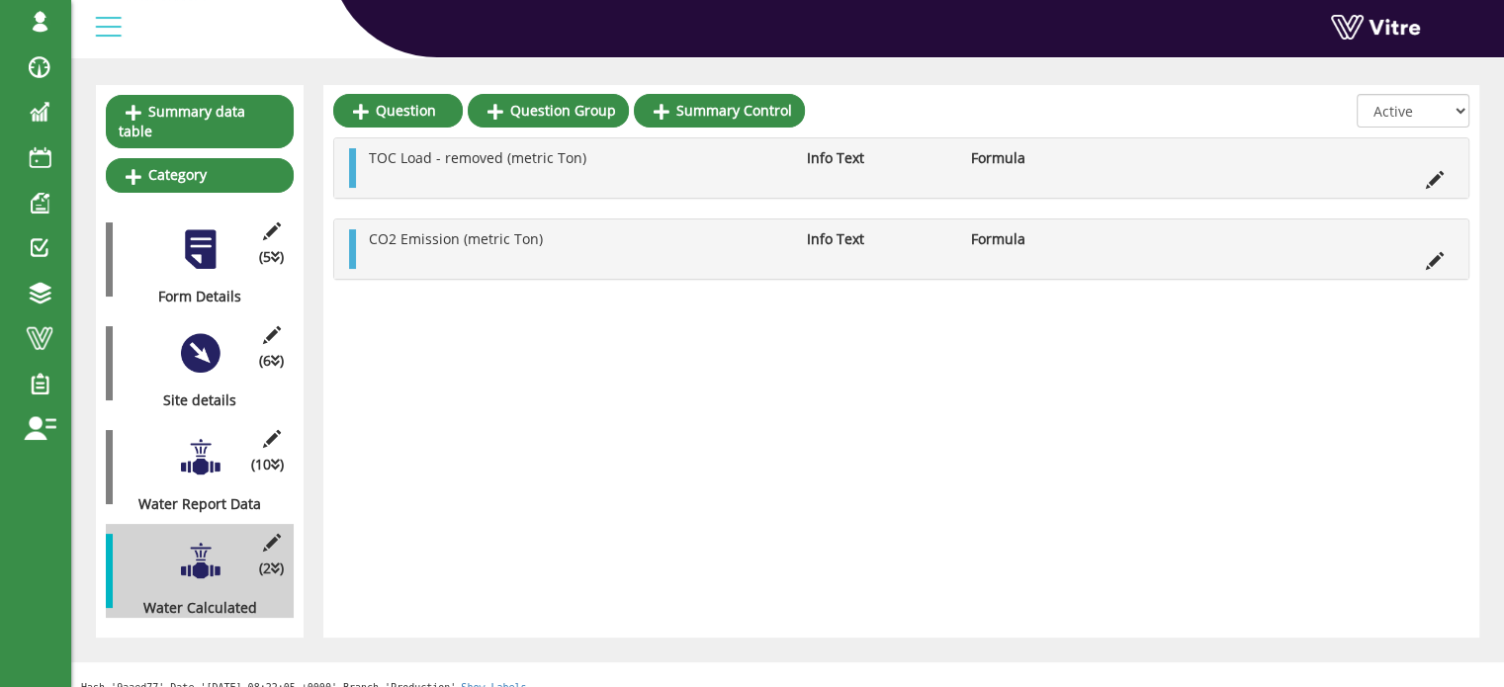
click at [203, 332] on div at bounding box center [200, 353] width 44 height 44
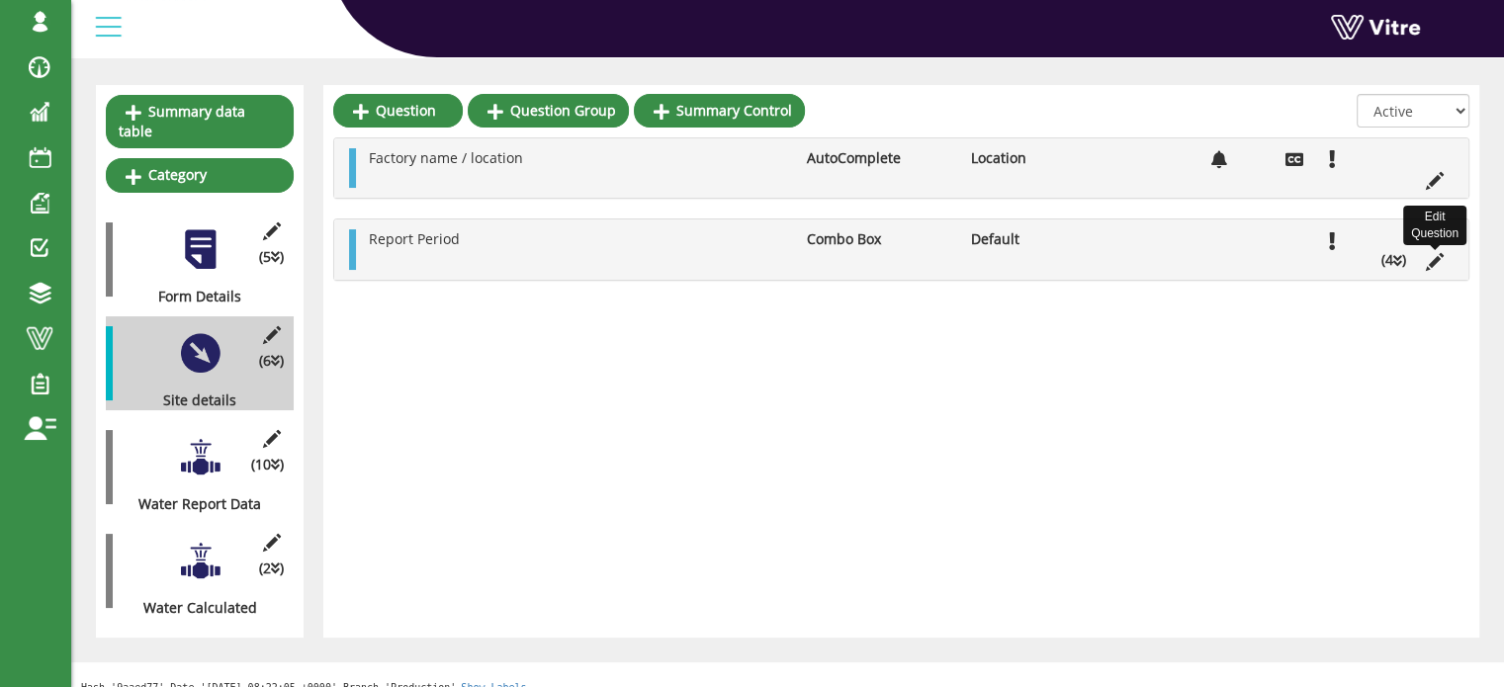
click at [1431, 268] on icon at bounding box center [1434, 262] width 18 height 18
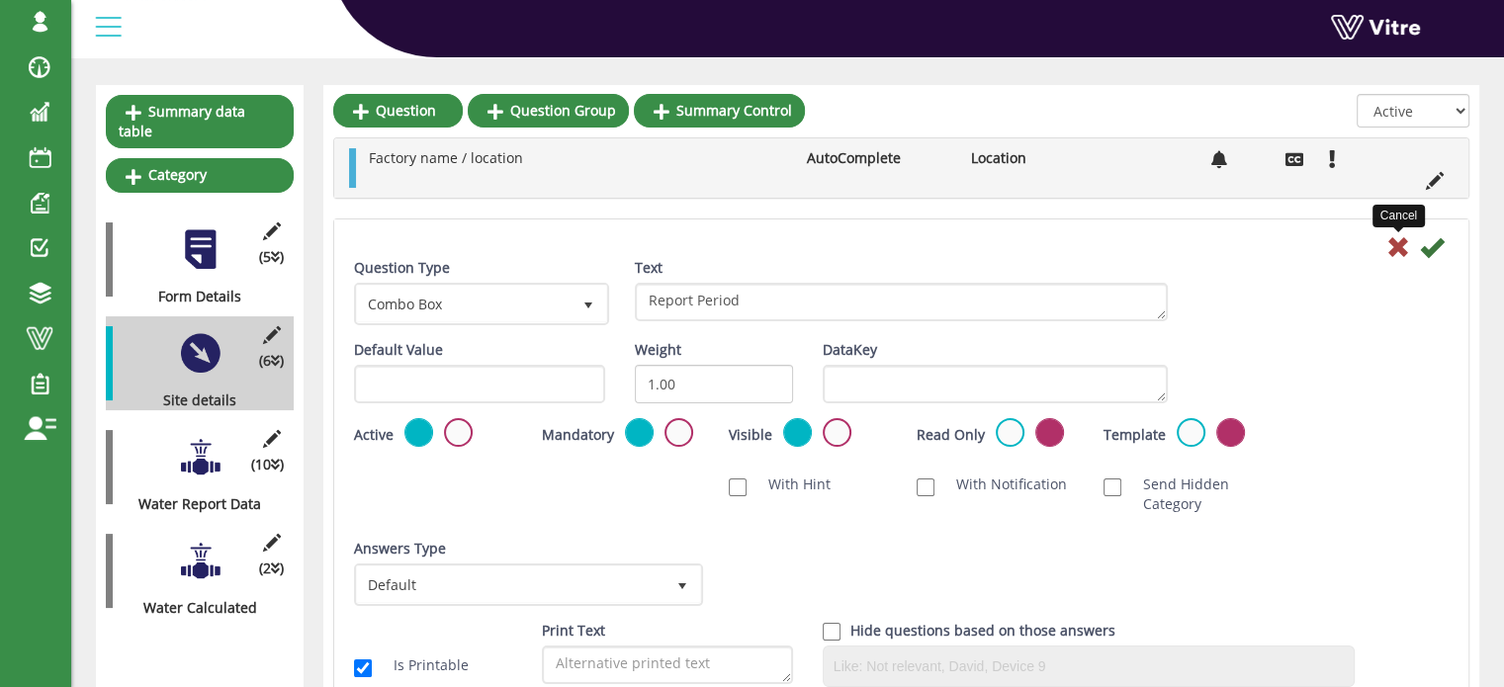
click at [1403, 248] on icon at bounding box center [1398, 247] width 24 height 24
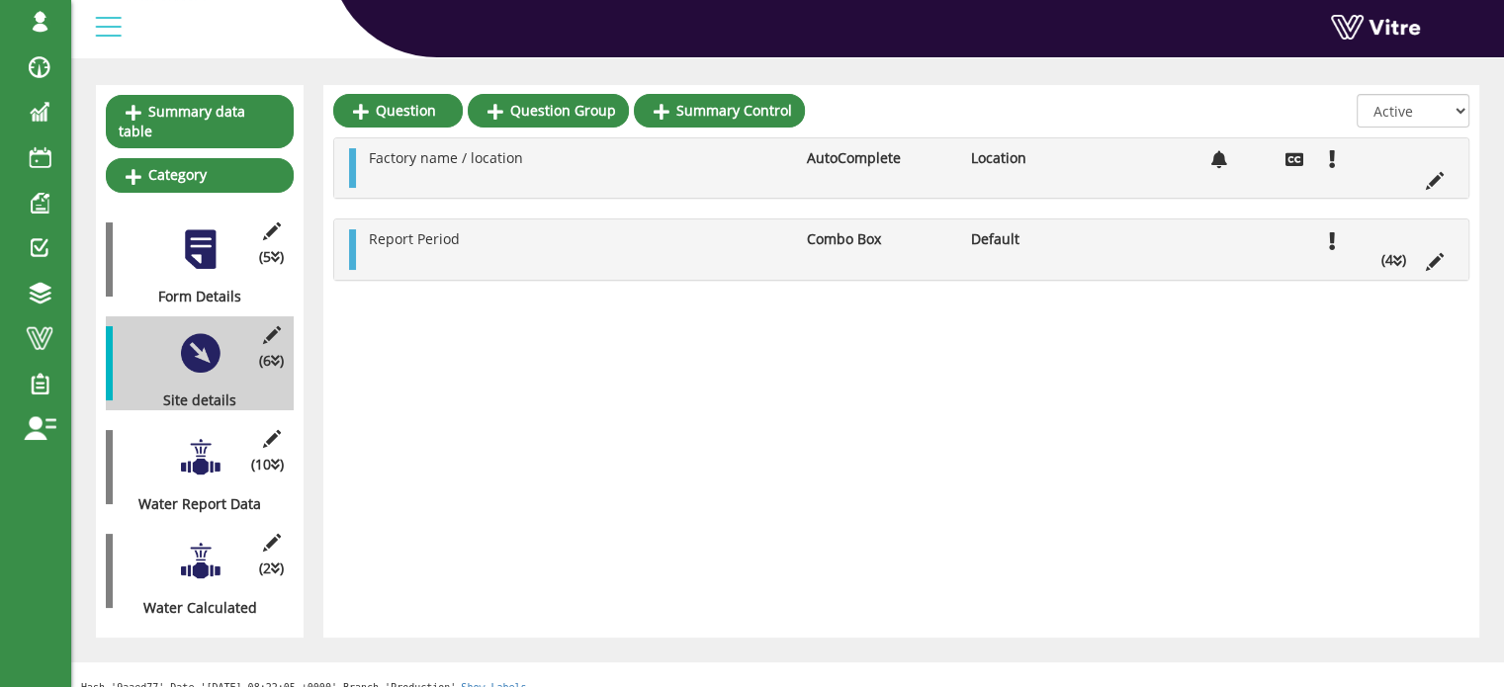
click at [205, 441] on div at bounding box center [200, 457] width 44 height 44
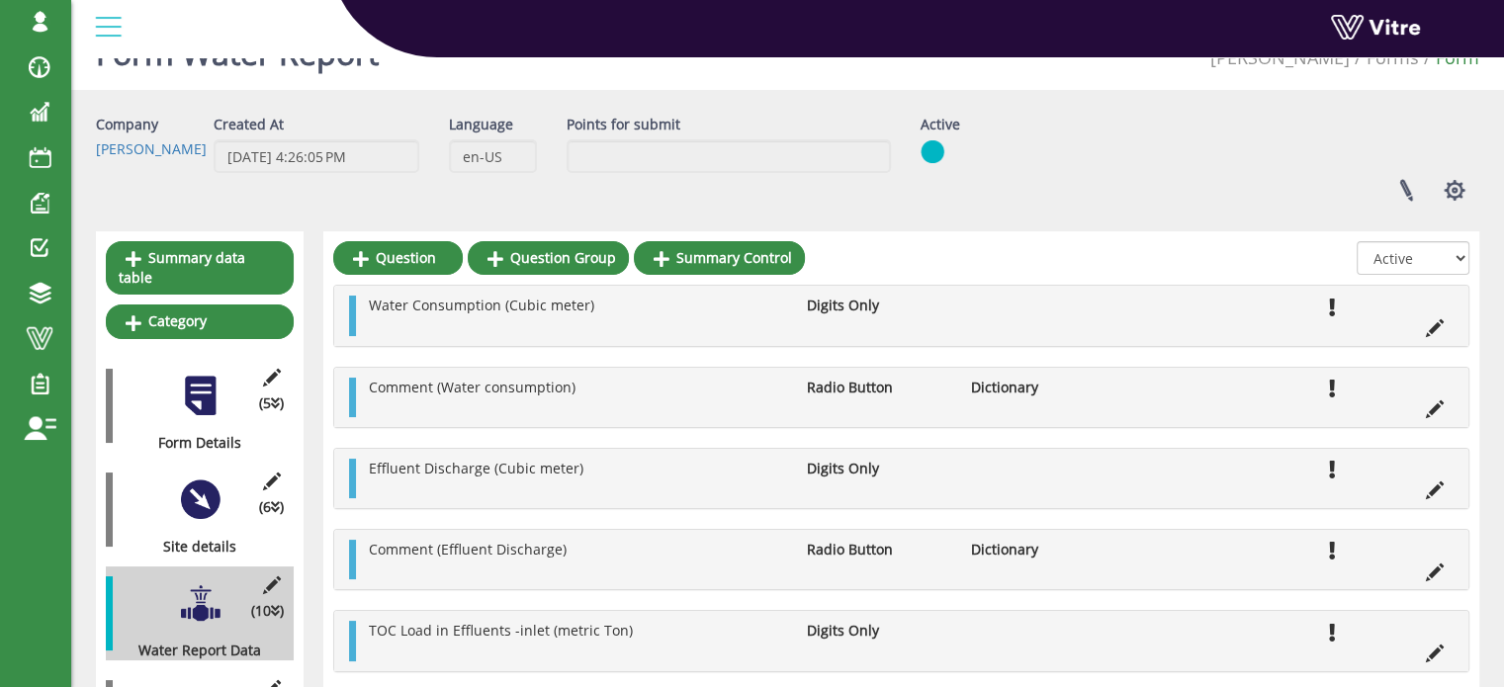
scroll to position [0, 0]
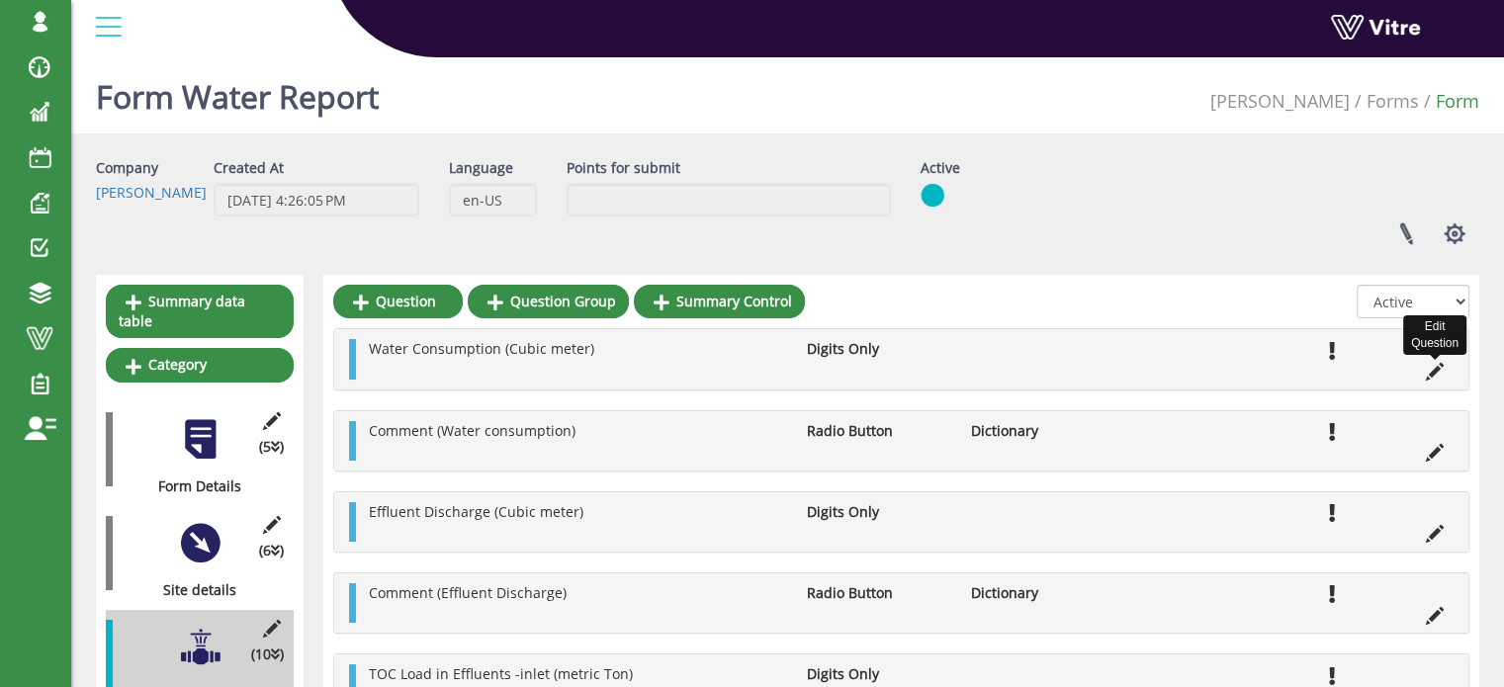
click at [1435, 375] on icon at bounding box center [1434, 372] width 18 height 18
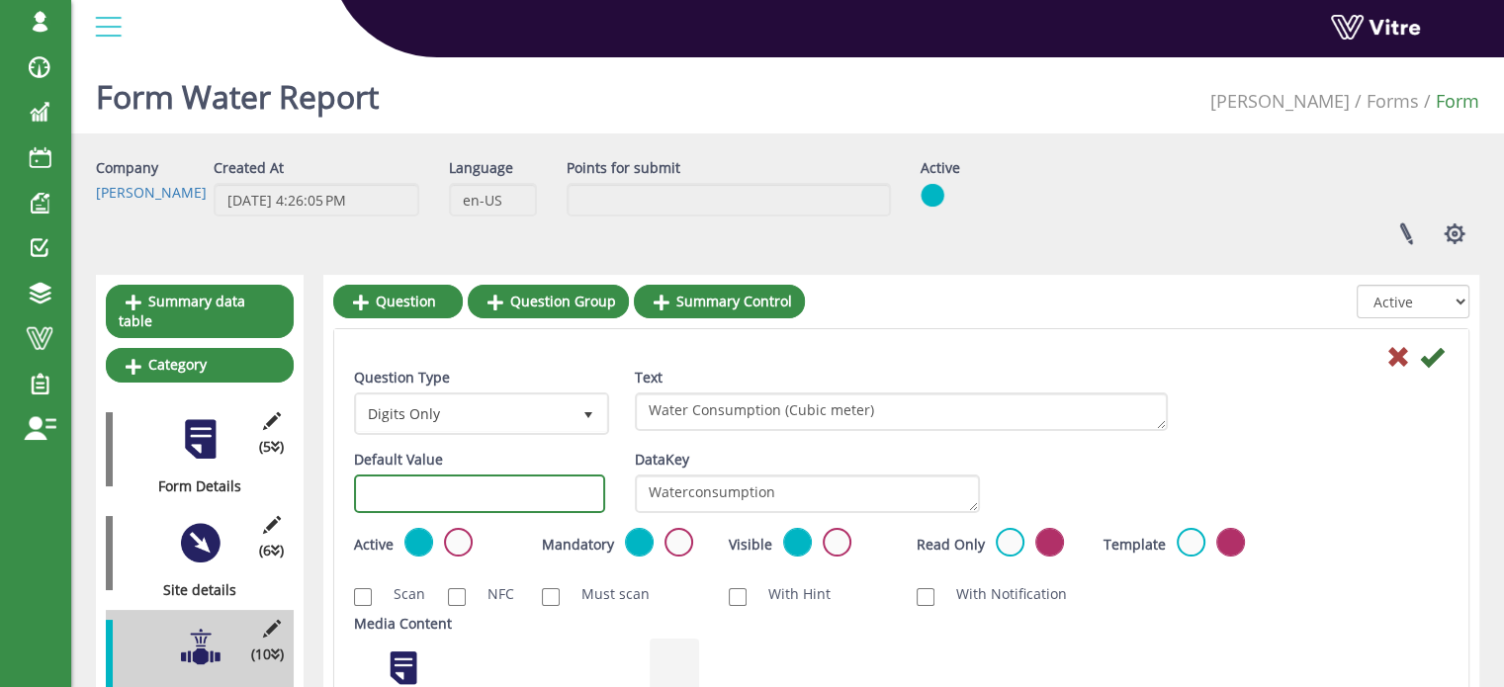
click at [449, 495] on input "text" at bounding box center [479, 493] width 251 height 39
type input "#task.waterconsumption"
click at [1433, 355] on icon at bounding box center [1432, 357] width 24 height 24
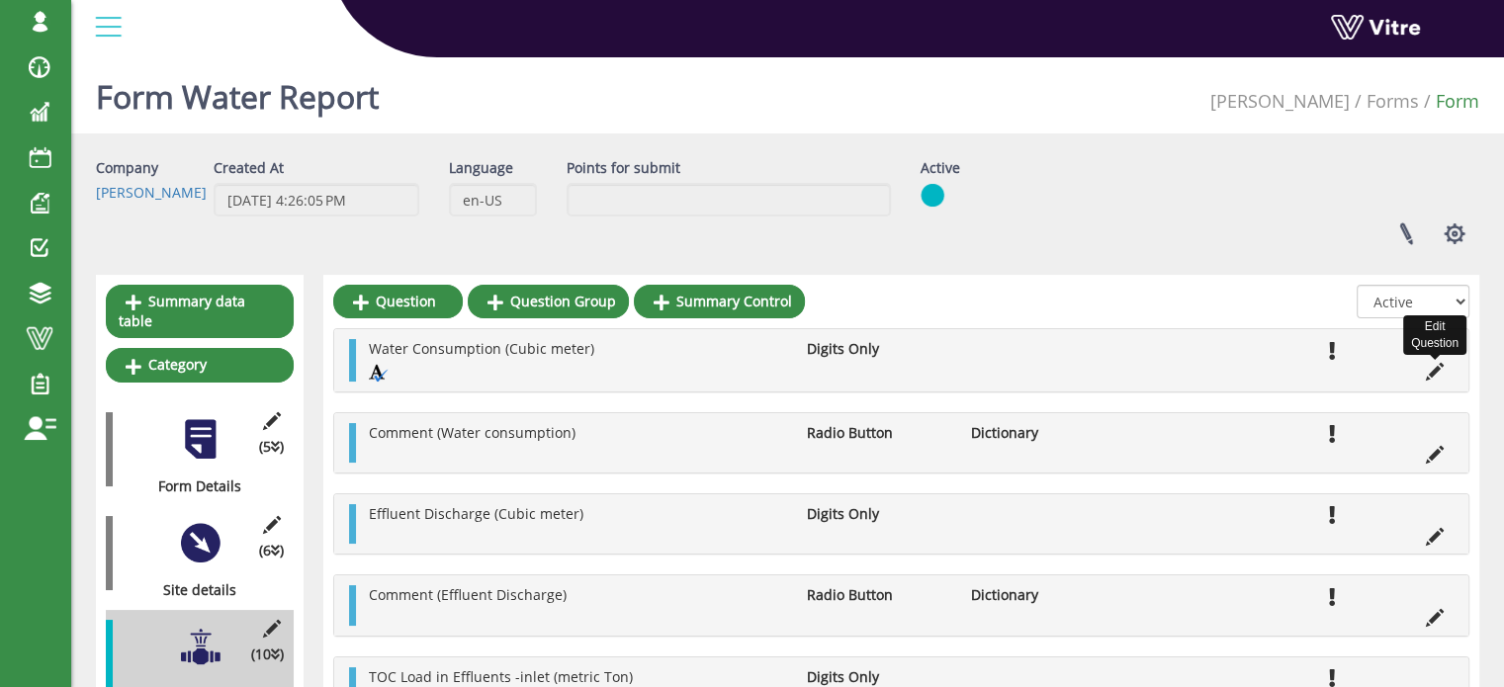
click at [1438, 366] on icon at bounding box center [1434, 372] width 18 height 18
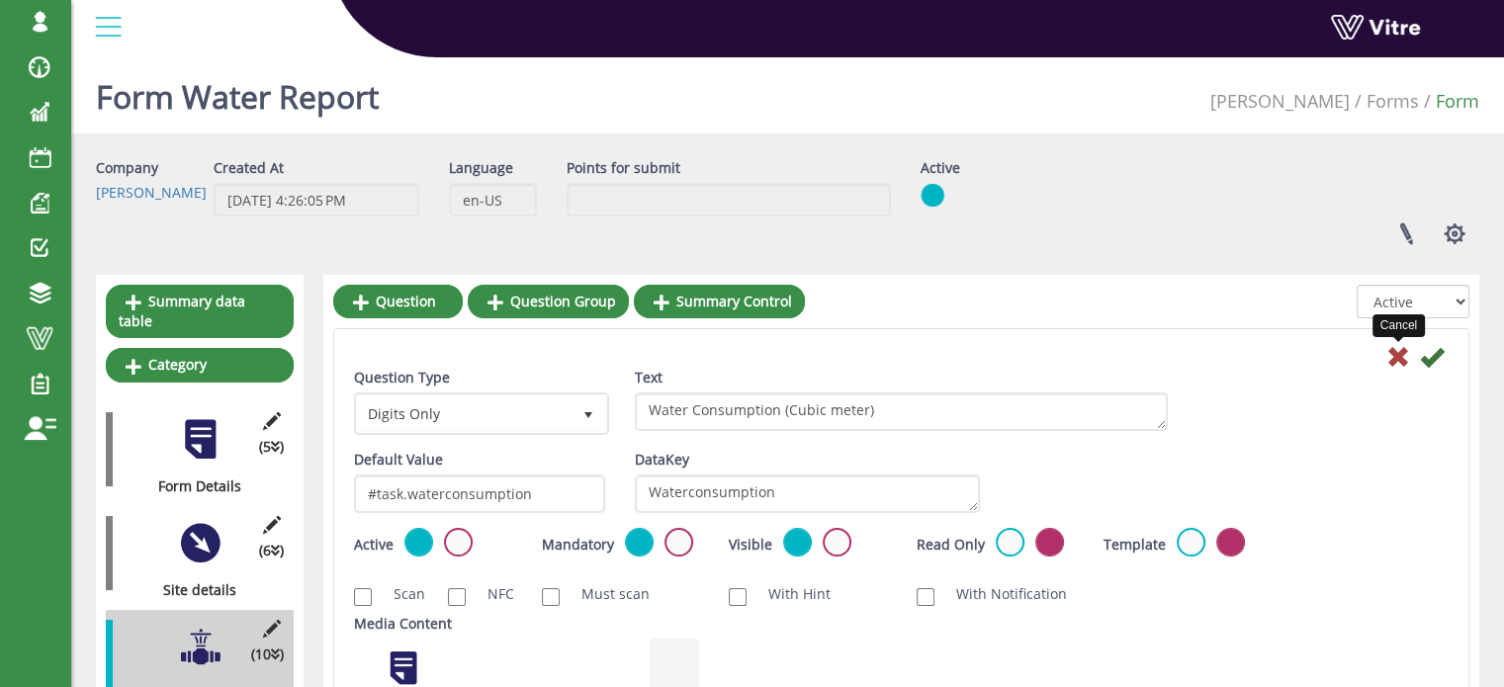
click at [1397, 364] on icon at bounding box center [1398, 357] width 24 height 24
